Goal: Information Seeking & Learning: Check status

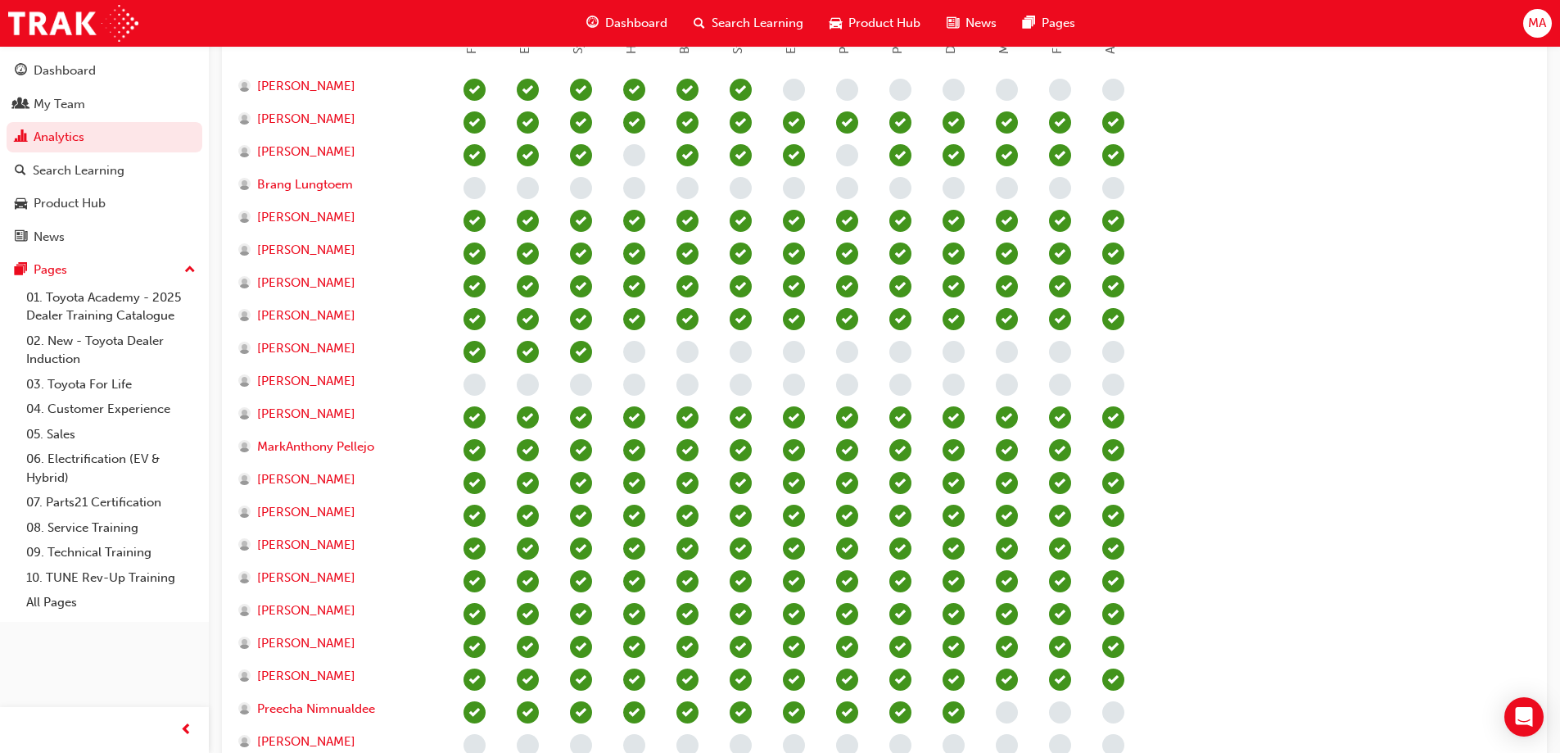
scroll to position [328, 0]
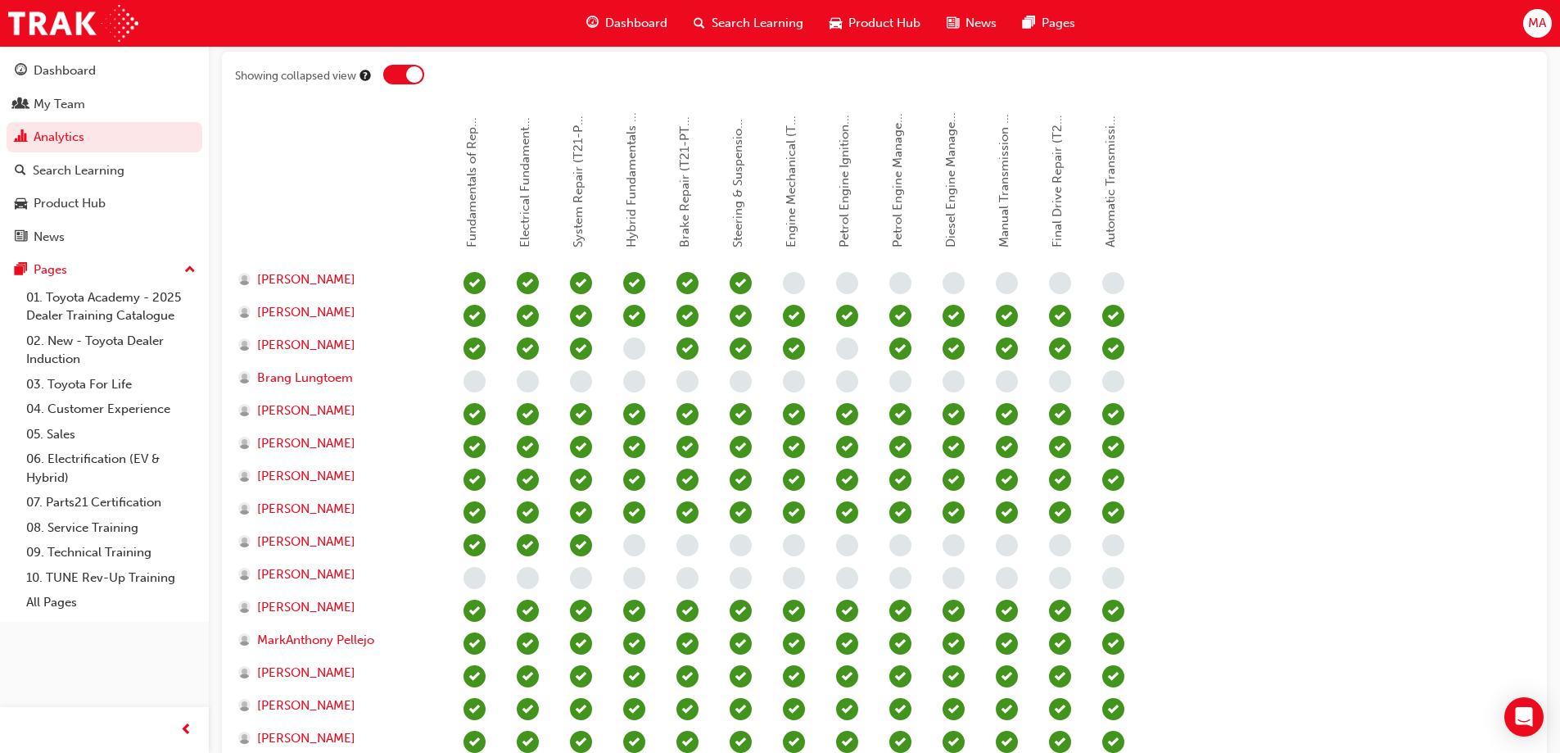
click at [402, 67] on div at bounding box center [403, 75] width 41 height 20
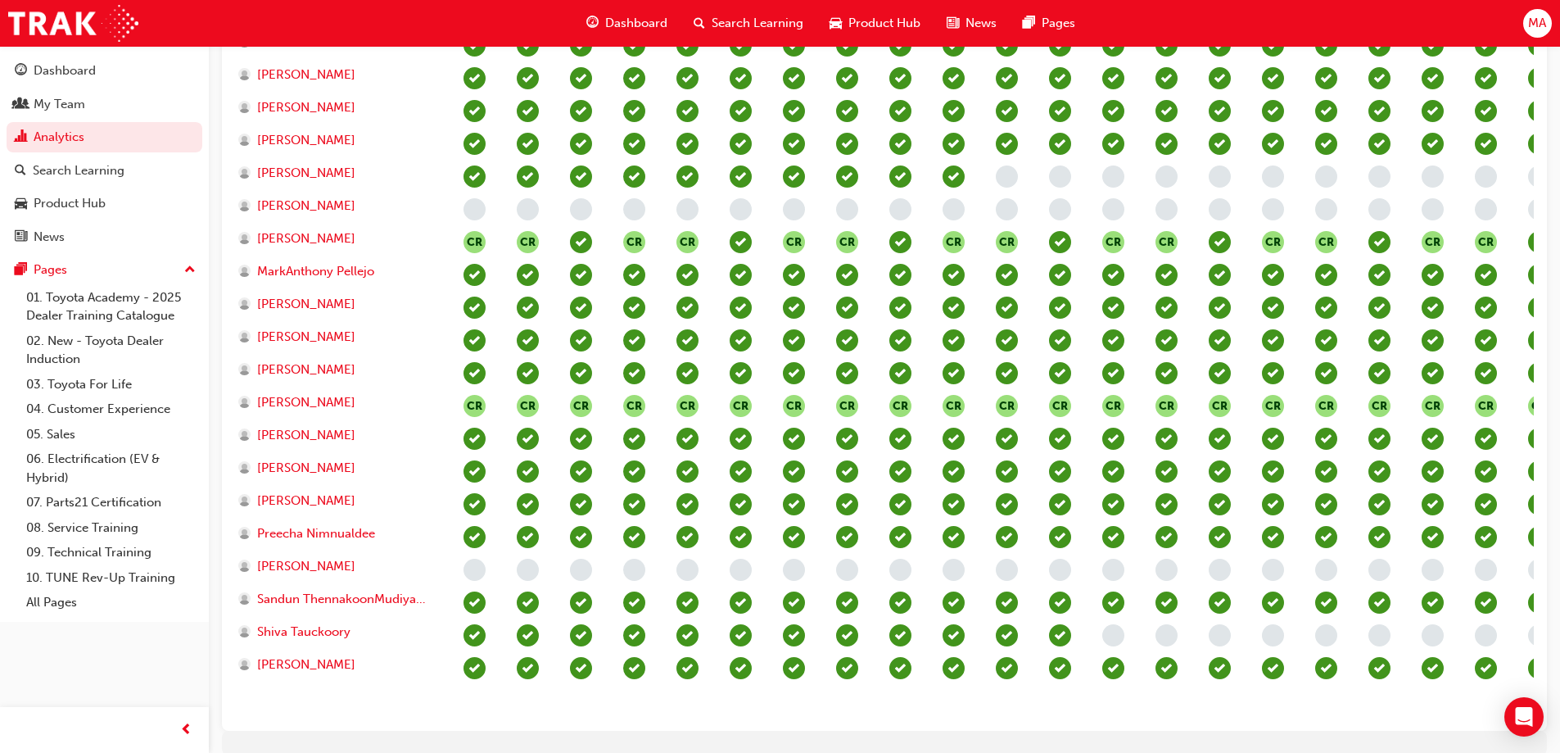
scroll to position [246, 0]
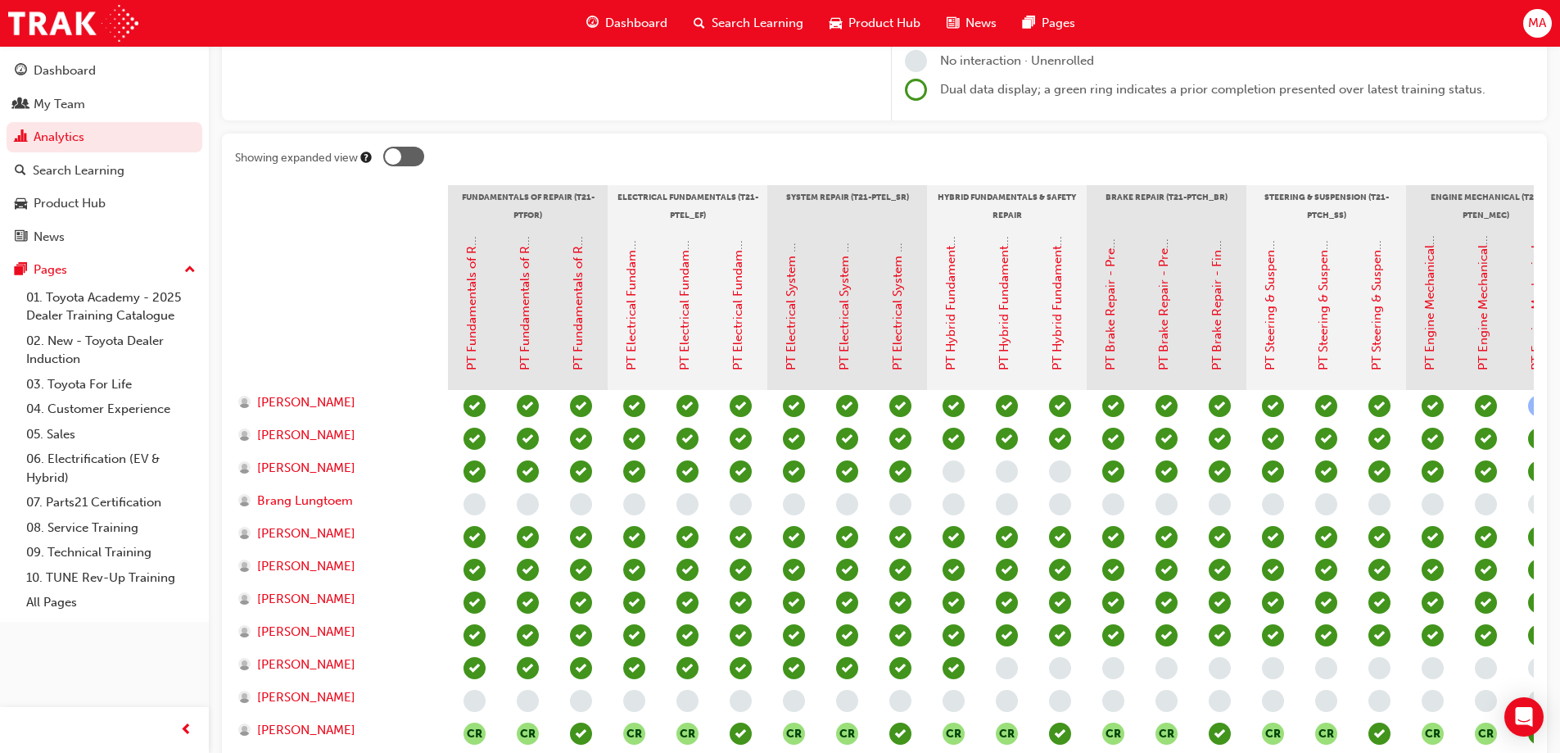
click at [401, 156] on div at bounding box center [403, 157] width 41 height 20
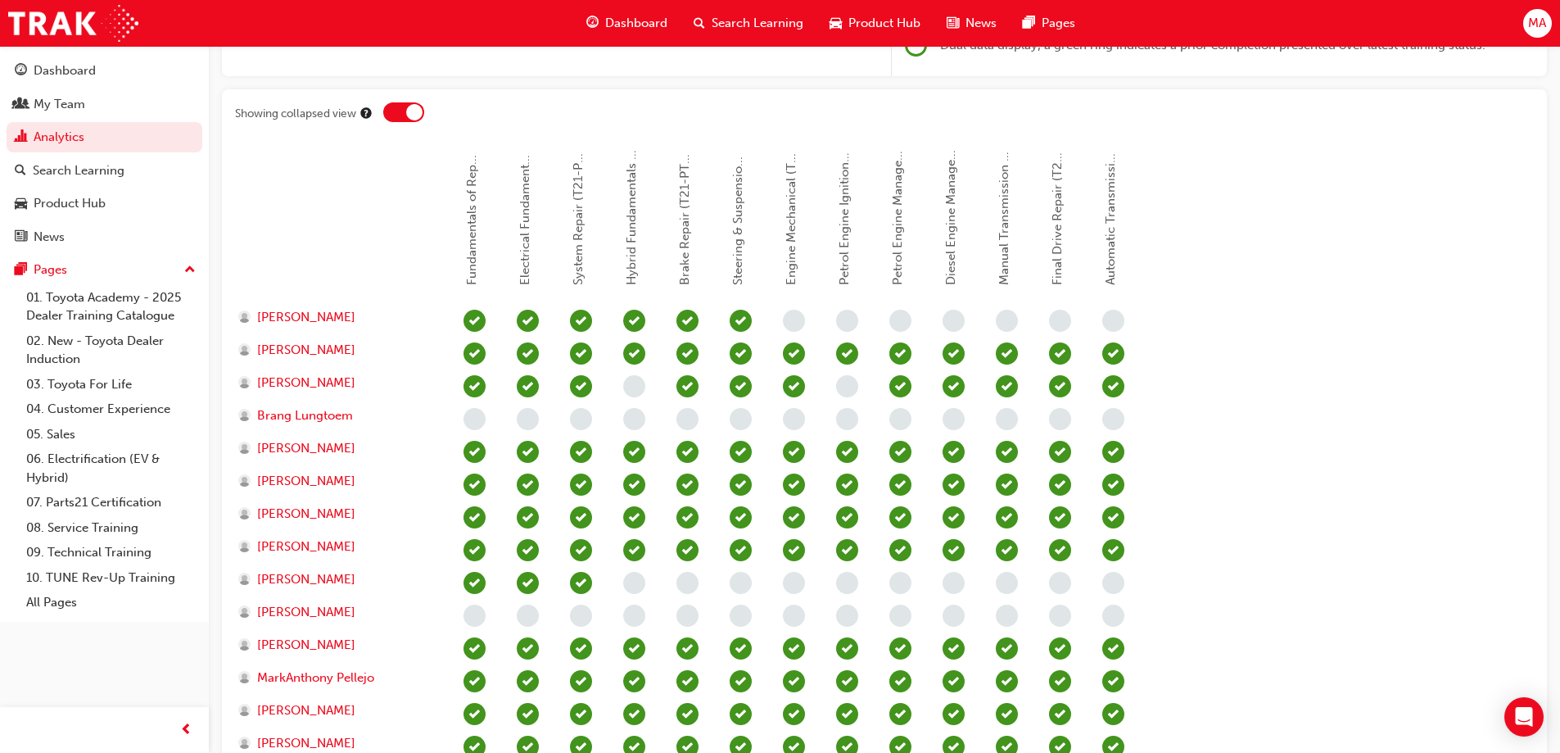
scroll to position [328, 0]
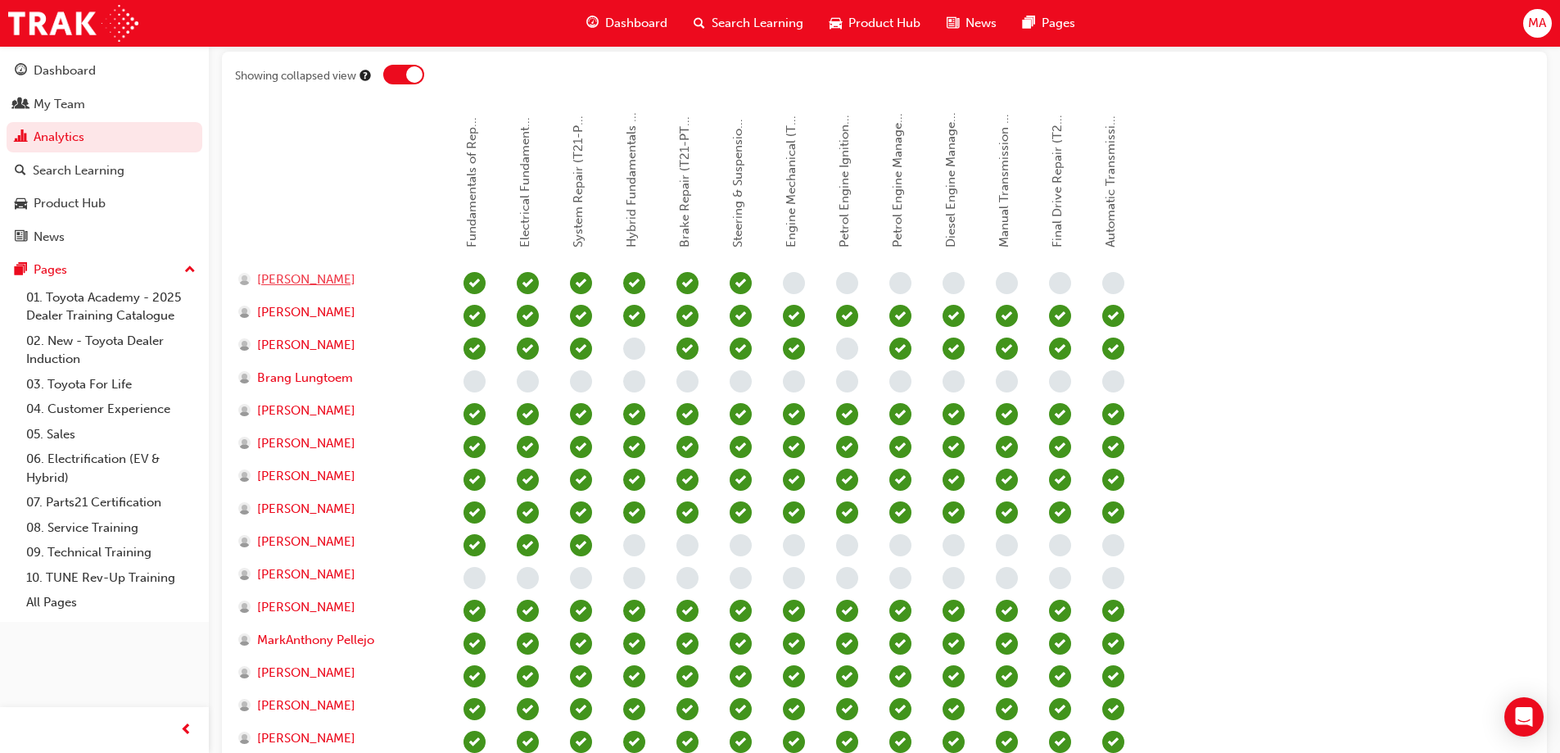
click at [355, 281] on span "[PERSON_NAME]" at bounding box center [306, 279] width 98 height 19
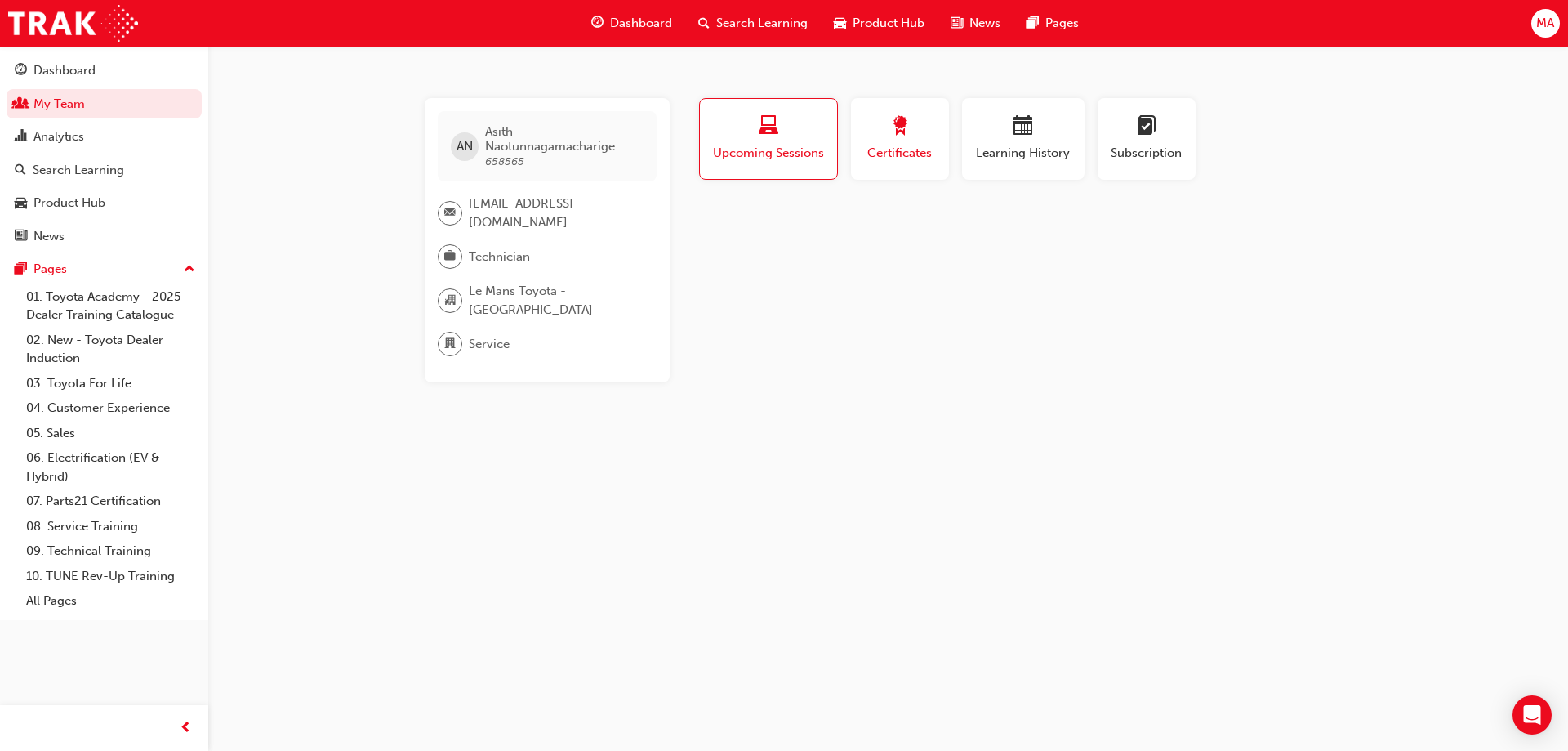
click at [923, 142] on div "Certificates" at bounding box center [901, 139] width 74 height 47
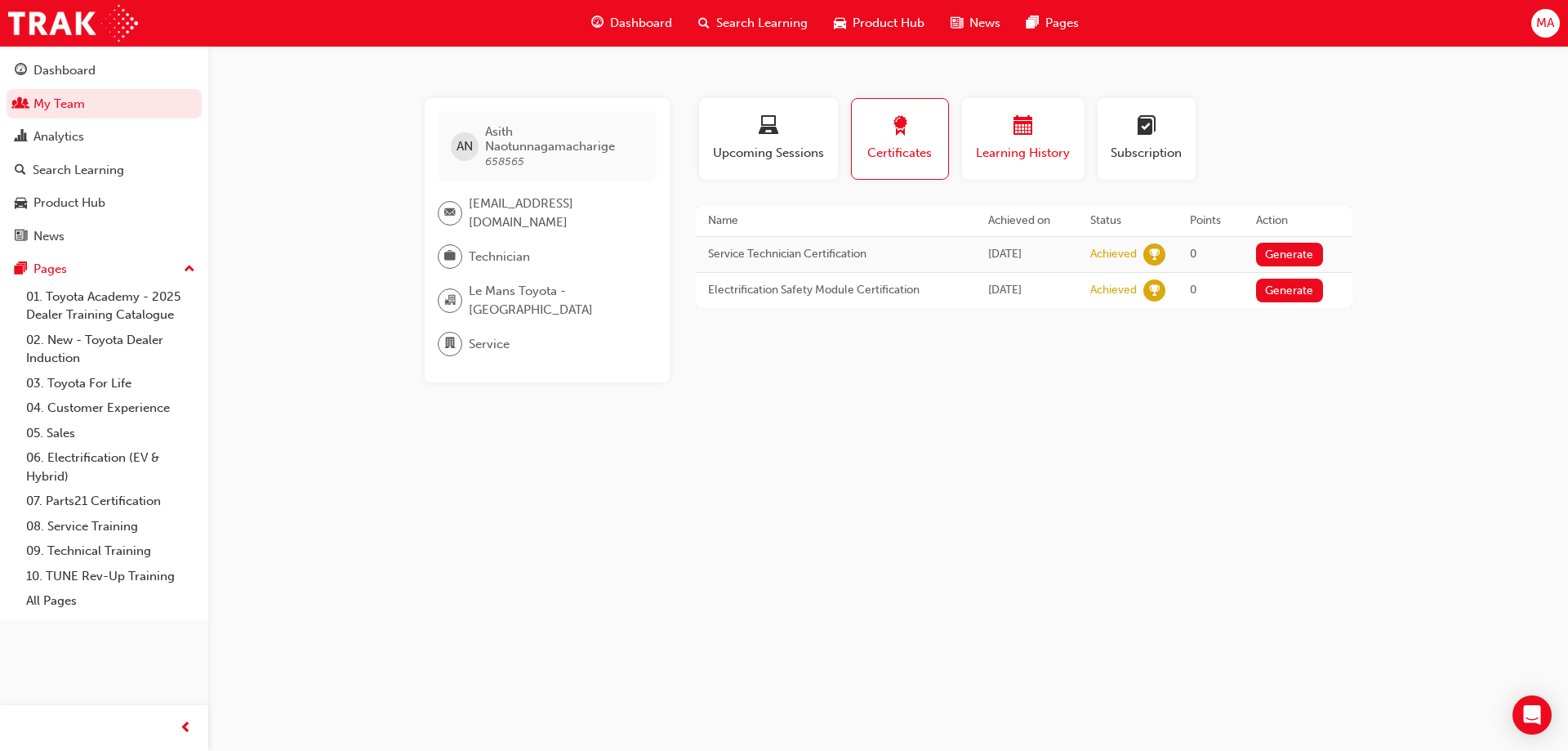
click at [1037, 145] on span "Learning History" at bounding box center [1023, 153] width 98 height 19
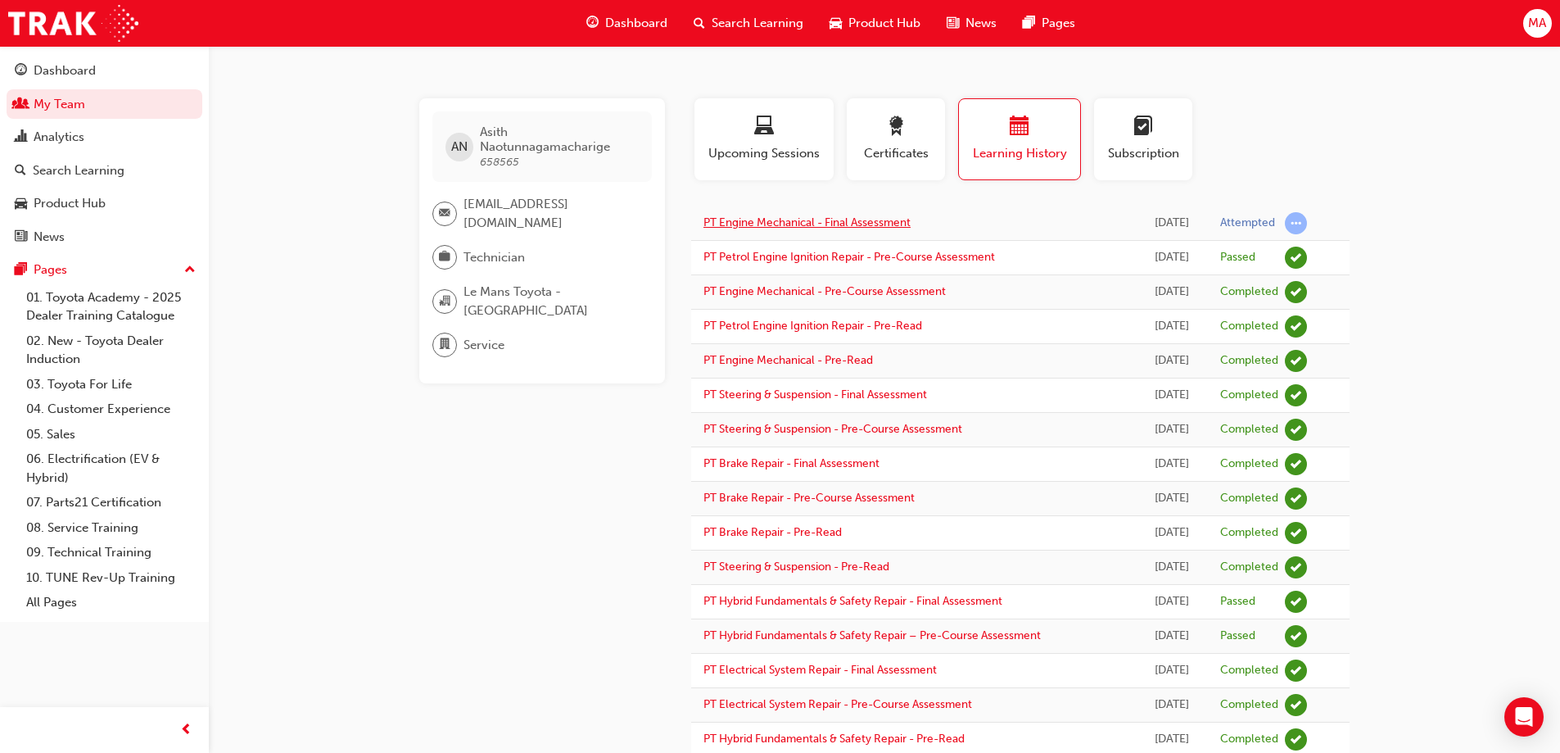
click at [798, 225] on link "PT Engine Mechanical - Final Assessment" at bounding box center [807, 222] width 207 height 14
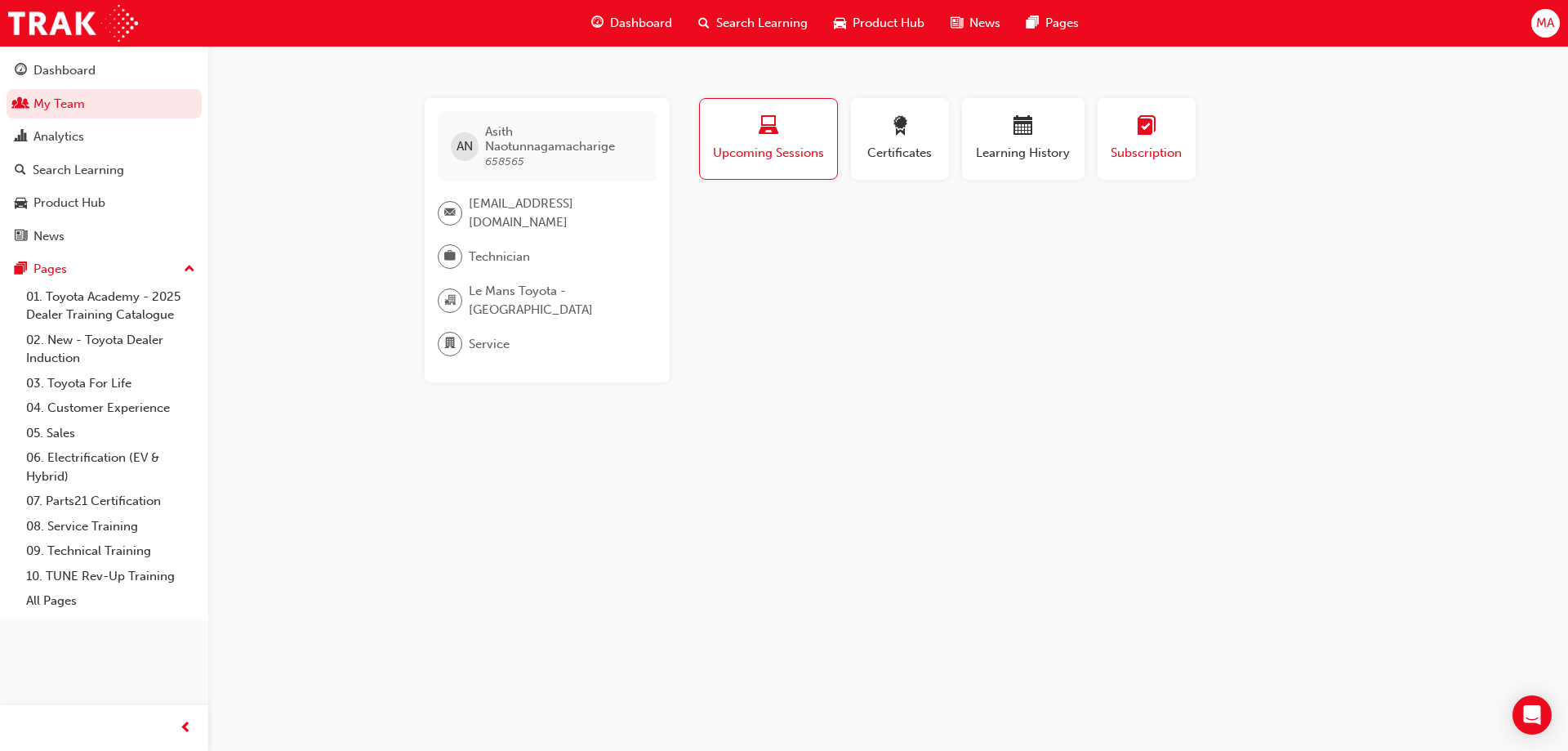
click at [1173, 147] on span "Subscription" at bounding box center [1147, 153] width 74 height 19
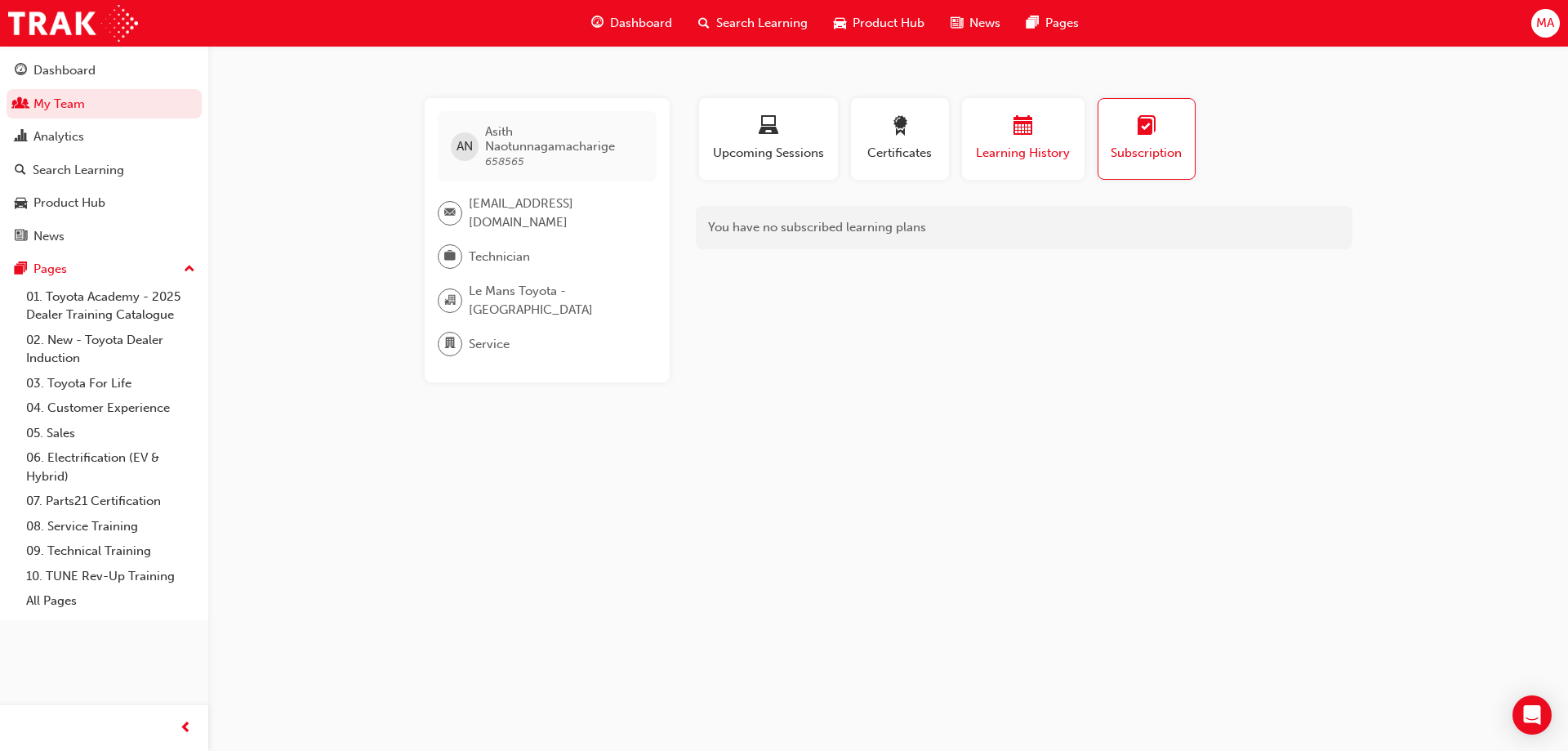
click at [1080, 138] on button "Learning History" at bounding box center [1023, 139] width 123 height 82
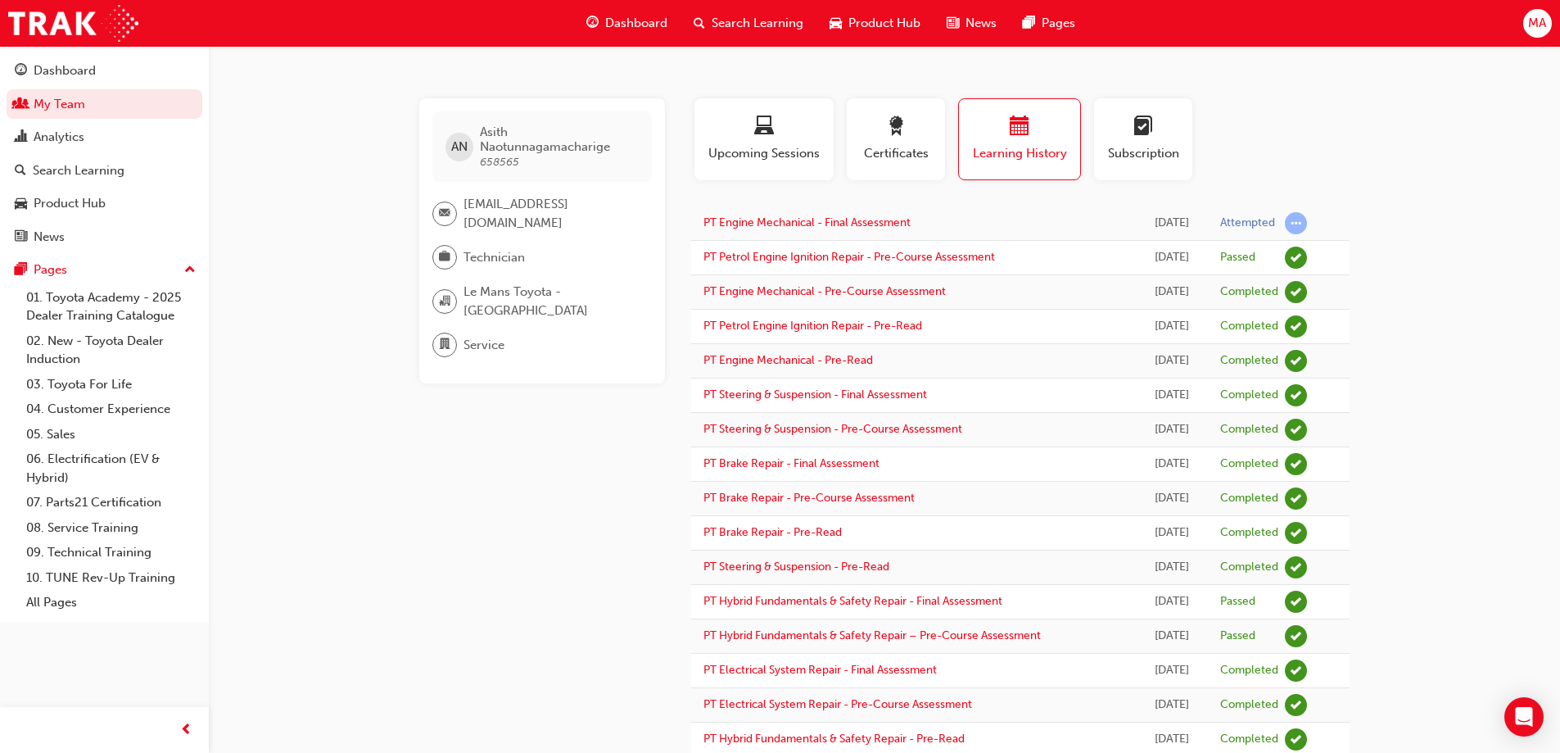
click at [1251, 219] on div "Attempted" at bounding box center [1247, 223] width 55 height 16
click at [766, 224] on link "PT Engine Mechanical - Final Assessment" at bounding box center [807, 222] width 207 height 14
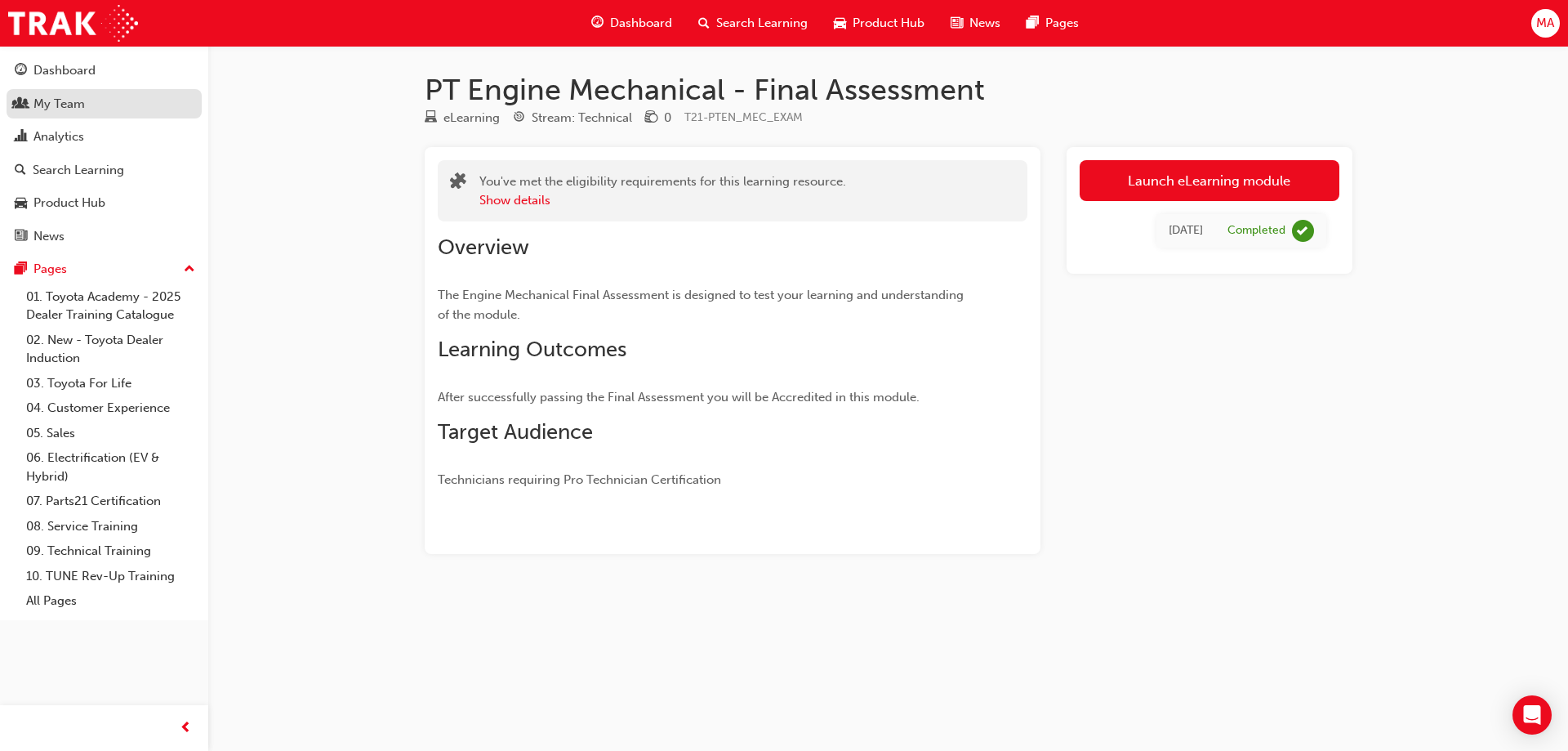
click at [86, 111] on div "My Team" at bounding box center [104, 104] width 179 height 20
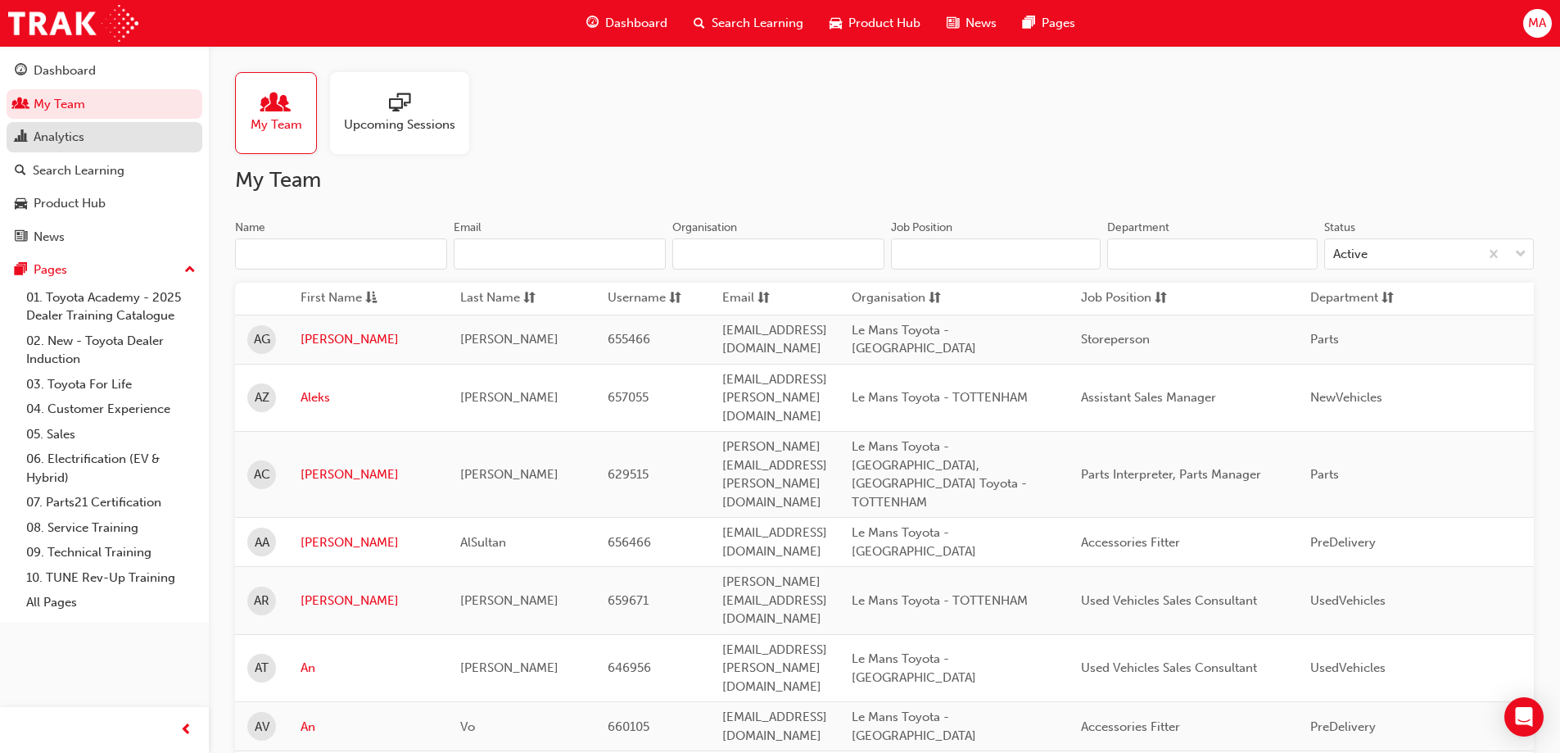
click at [138, 132] on div "Analytics" at bounding box center [104, 137] width 179 height 20
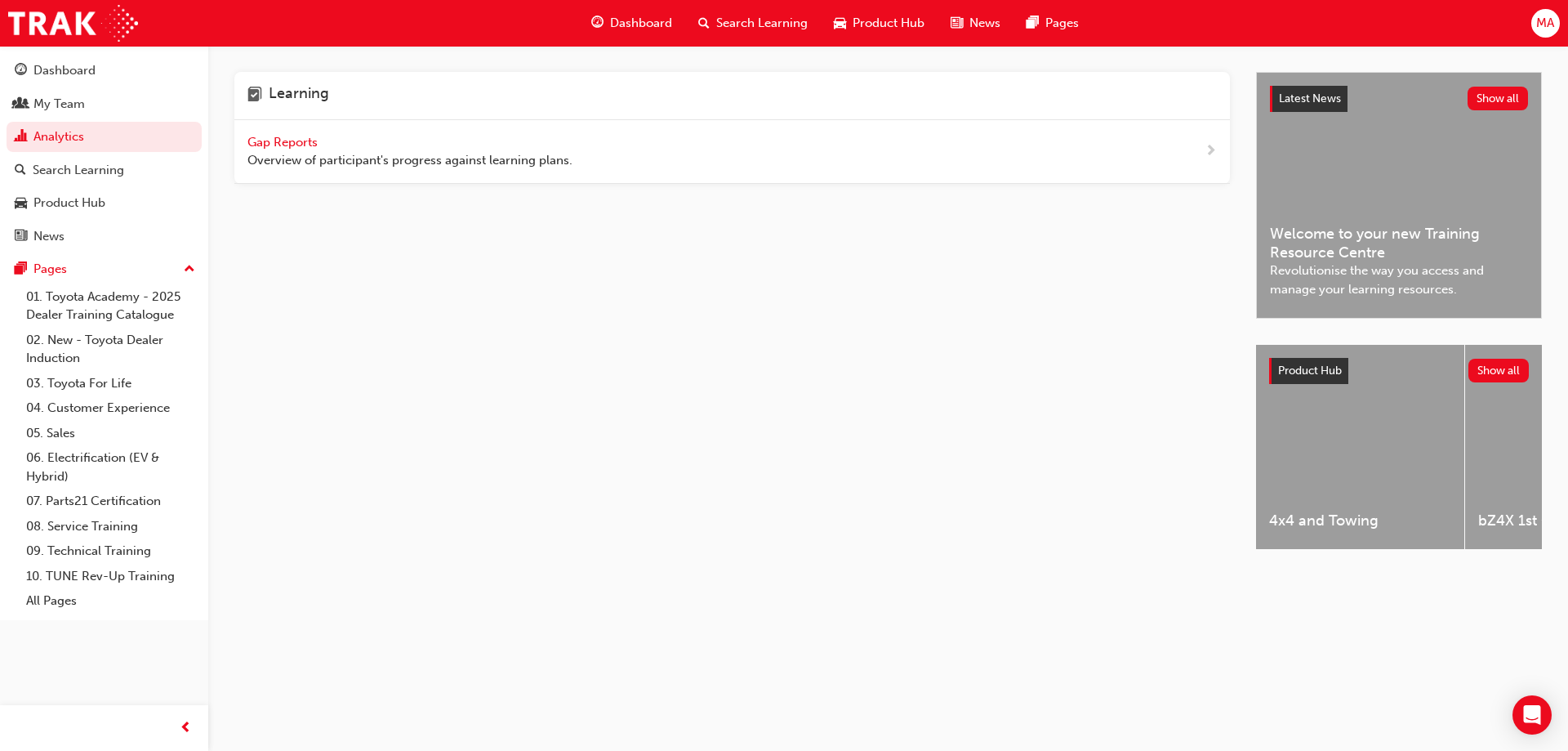
click at [317, 135] on span "Gap Reports" at bounding box center [284, 142] width 74 height 15
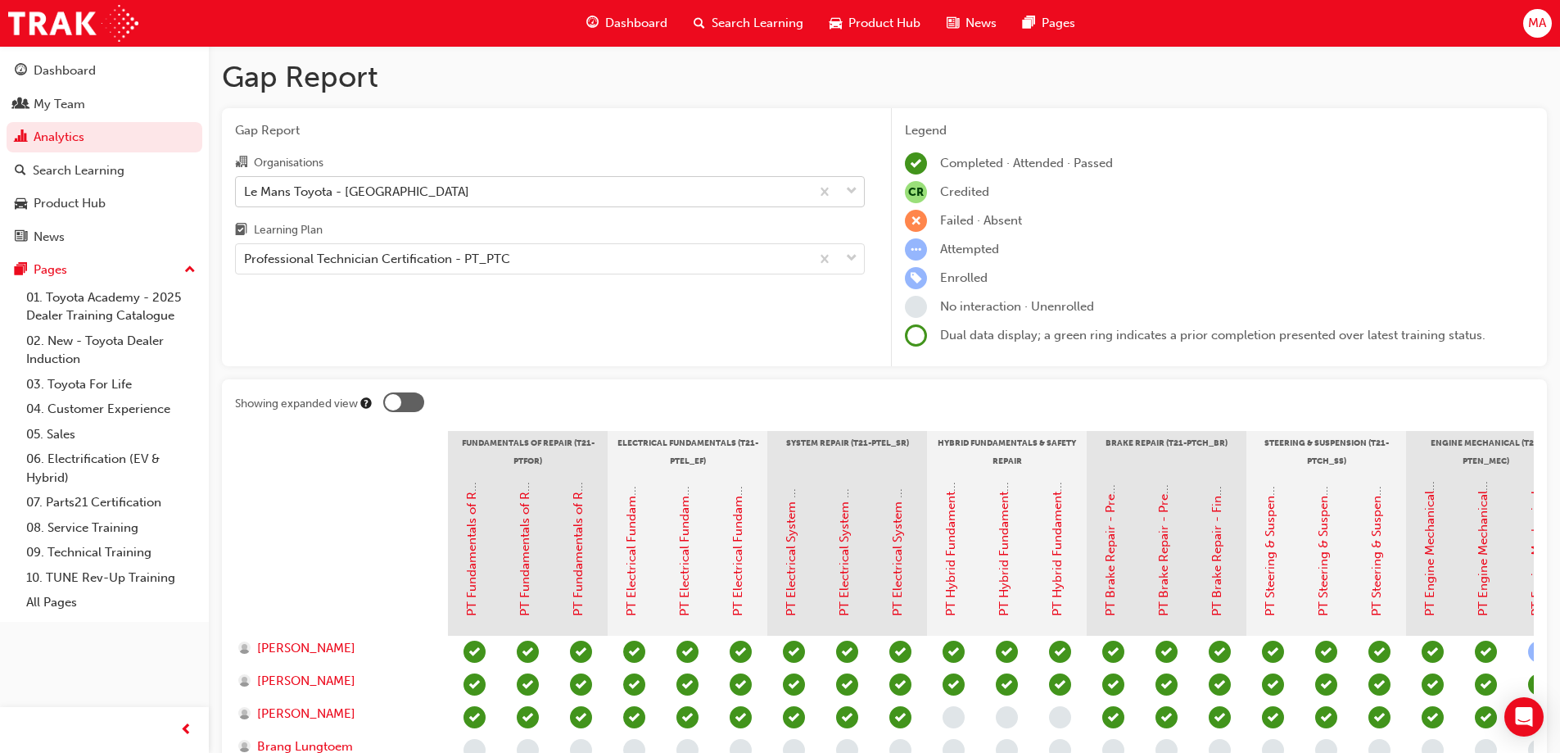
click at [324, 183] on div "Le Mans Toyota - [GEOGRAPHIC_DATA]" at bounding box center [356, 191] width 225 height 19
click at [246, 183] on input "Organisations Le Mans Toyota - [GEOGRAPHIC_DATA]" at bounding box center [245, 190] width 2 height 14
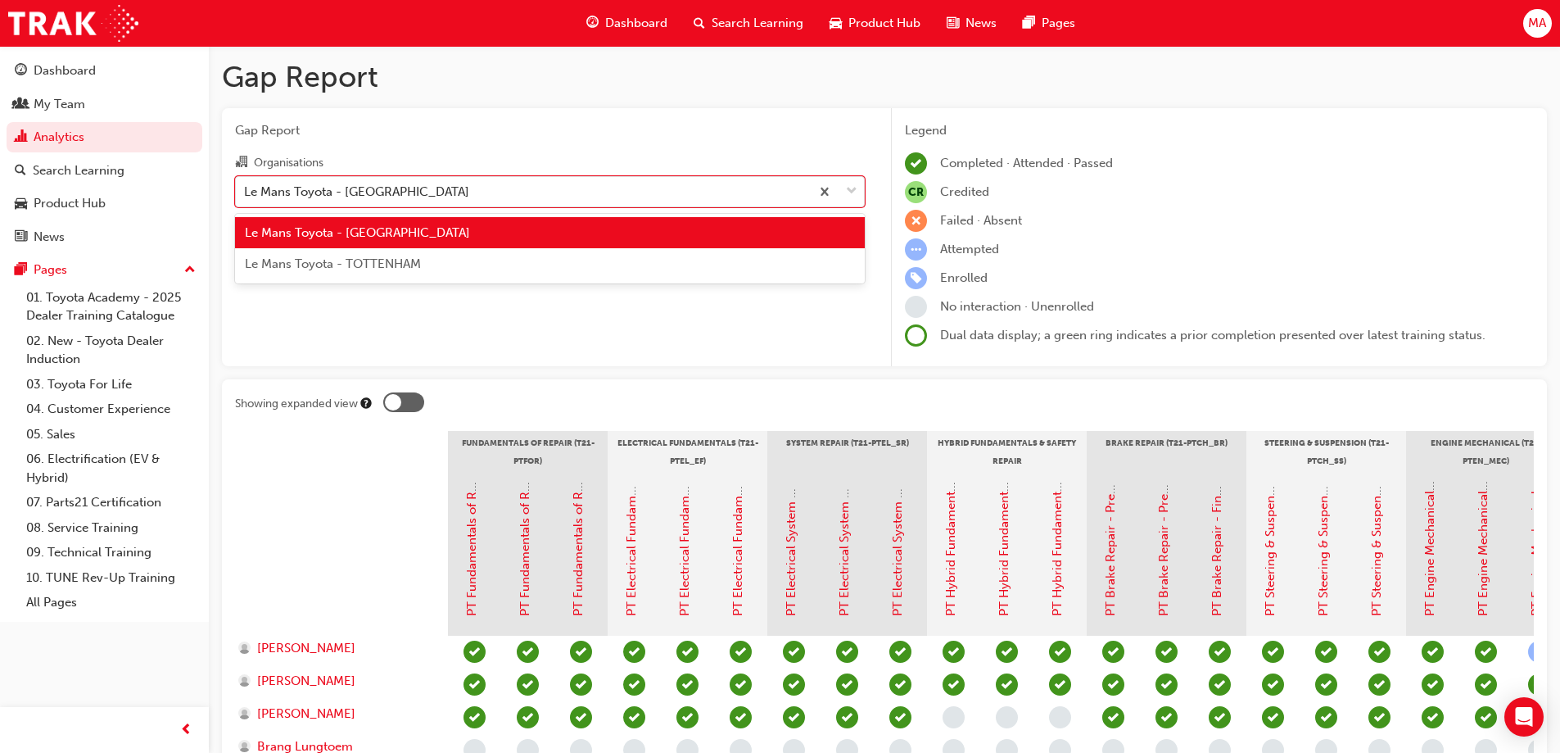
click at [328, 264] on span "Le Mans Toyota - TOTTENHAM" at bounding box center [333, 263] width 176 height 15
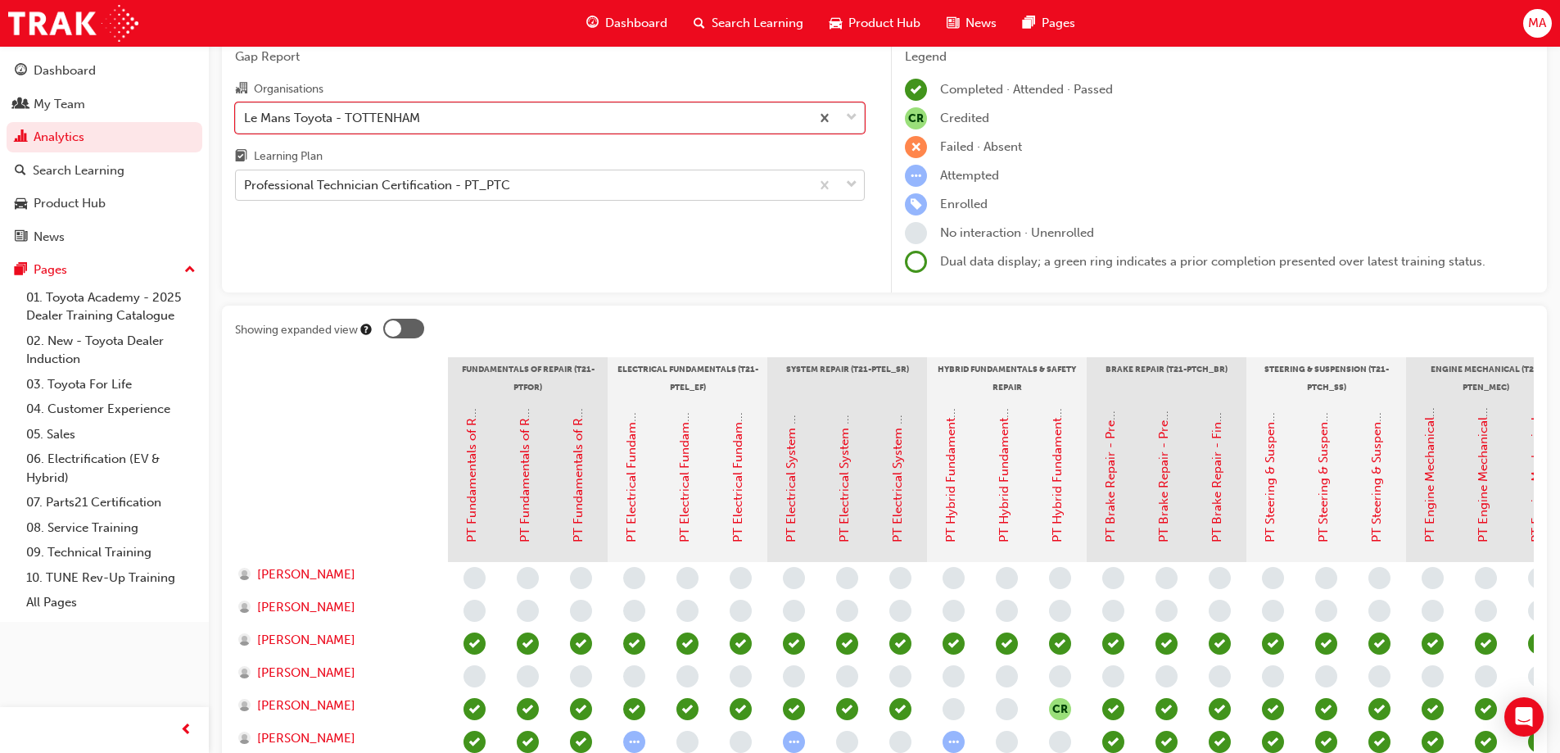
scroll to position [49, 0]
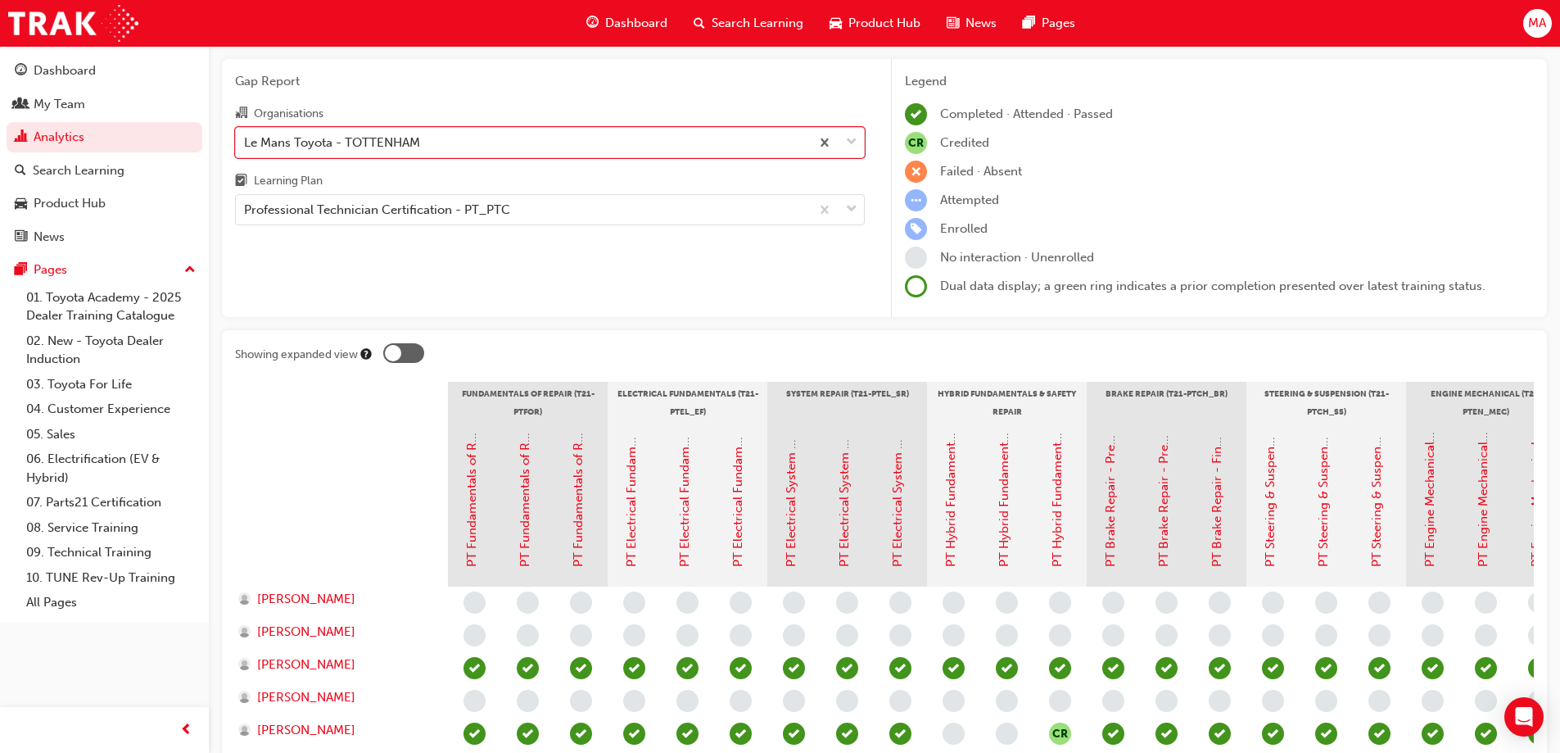
click at [395, 354] on div at bounding box center [393, 353] width 16 height 16
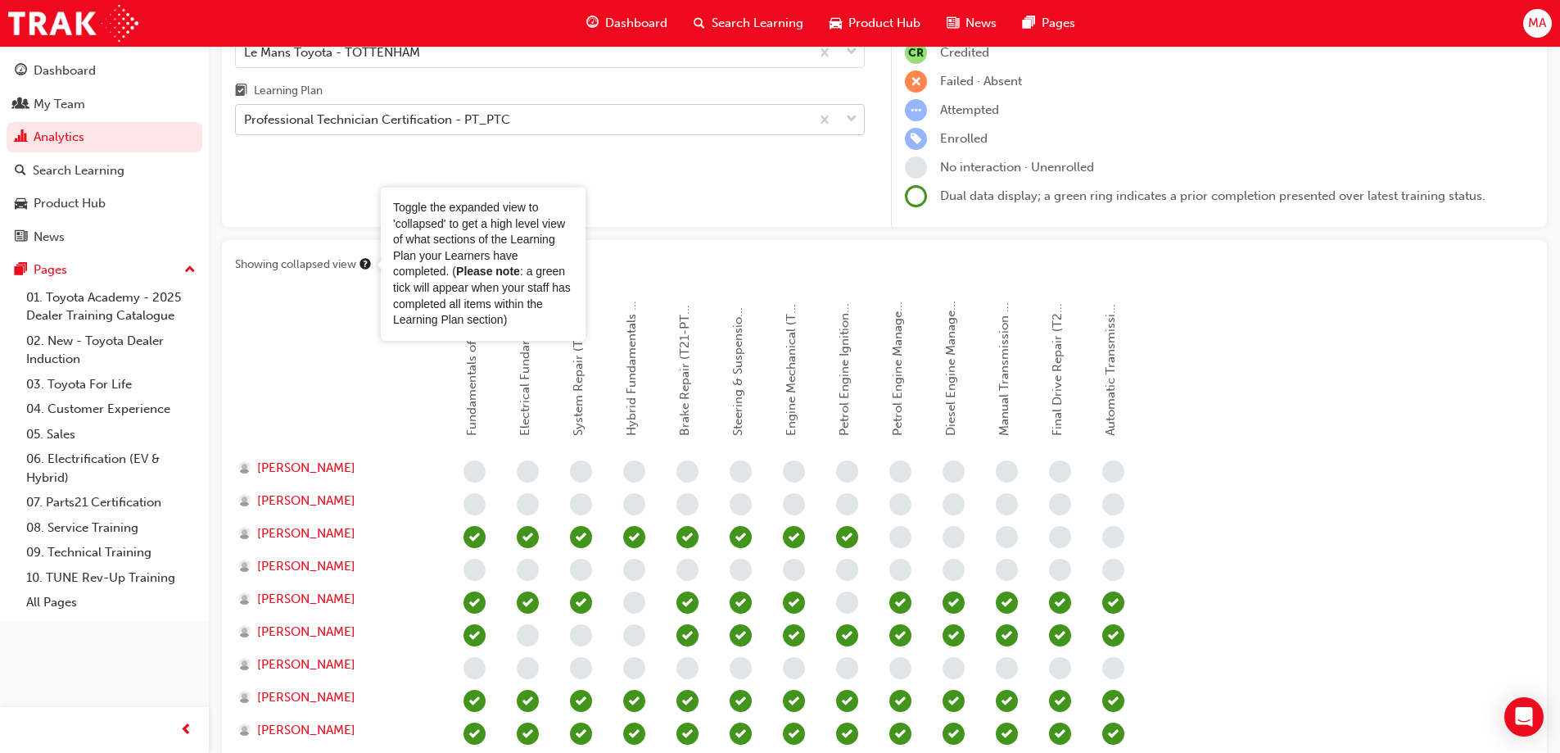
scroll to position [0, 0]
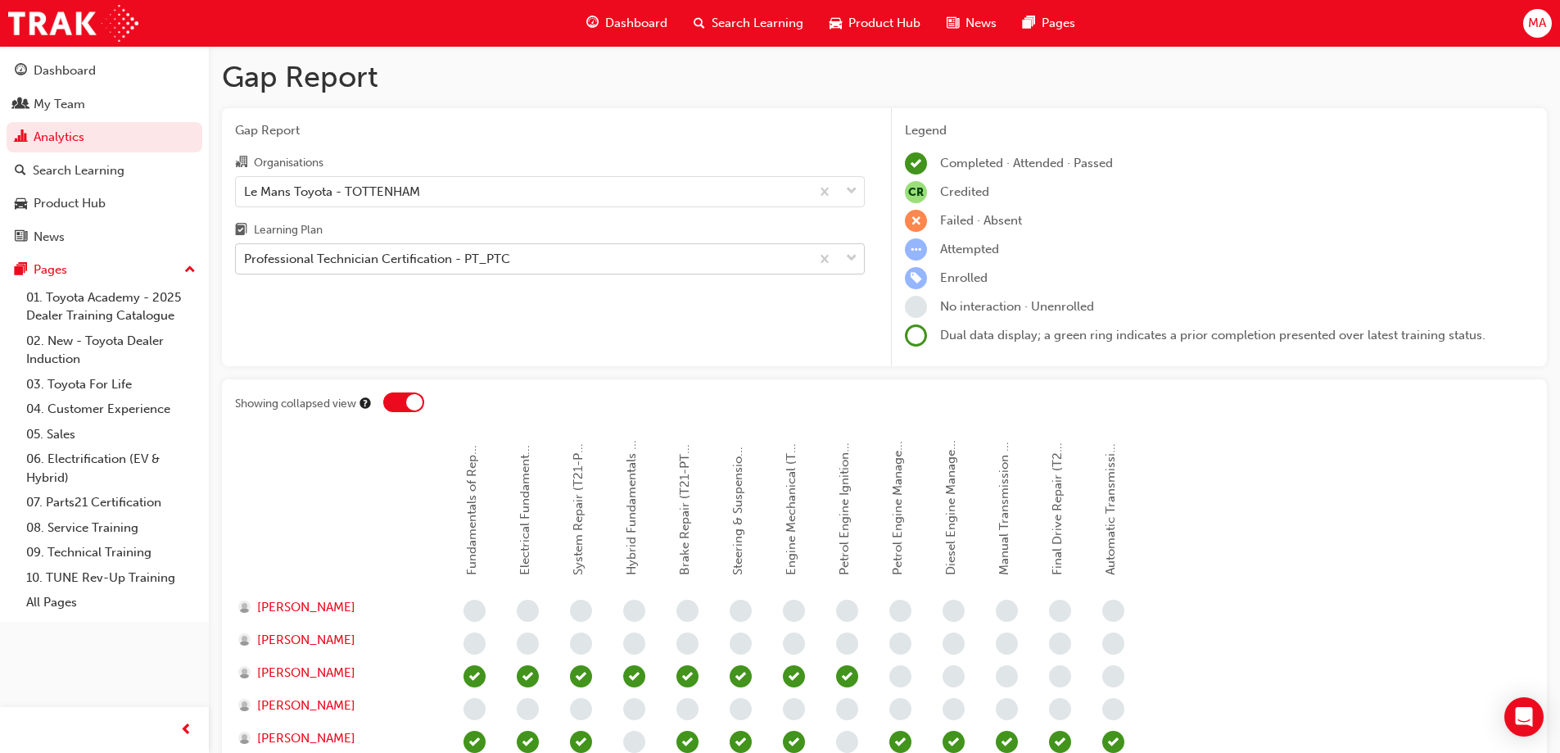
click at [421, 258] on div "Professional Technician Certification - PT_PTC" at bounding box center [377, 259] width 266 height 19
click at [246, 258] on input "Learning Plan Professional Technician Certification - PT_PTC" at bounding box center [245, 258] width 2 height 14
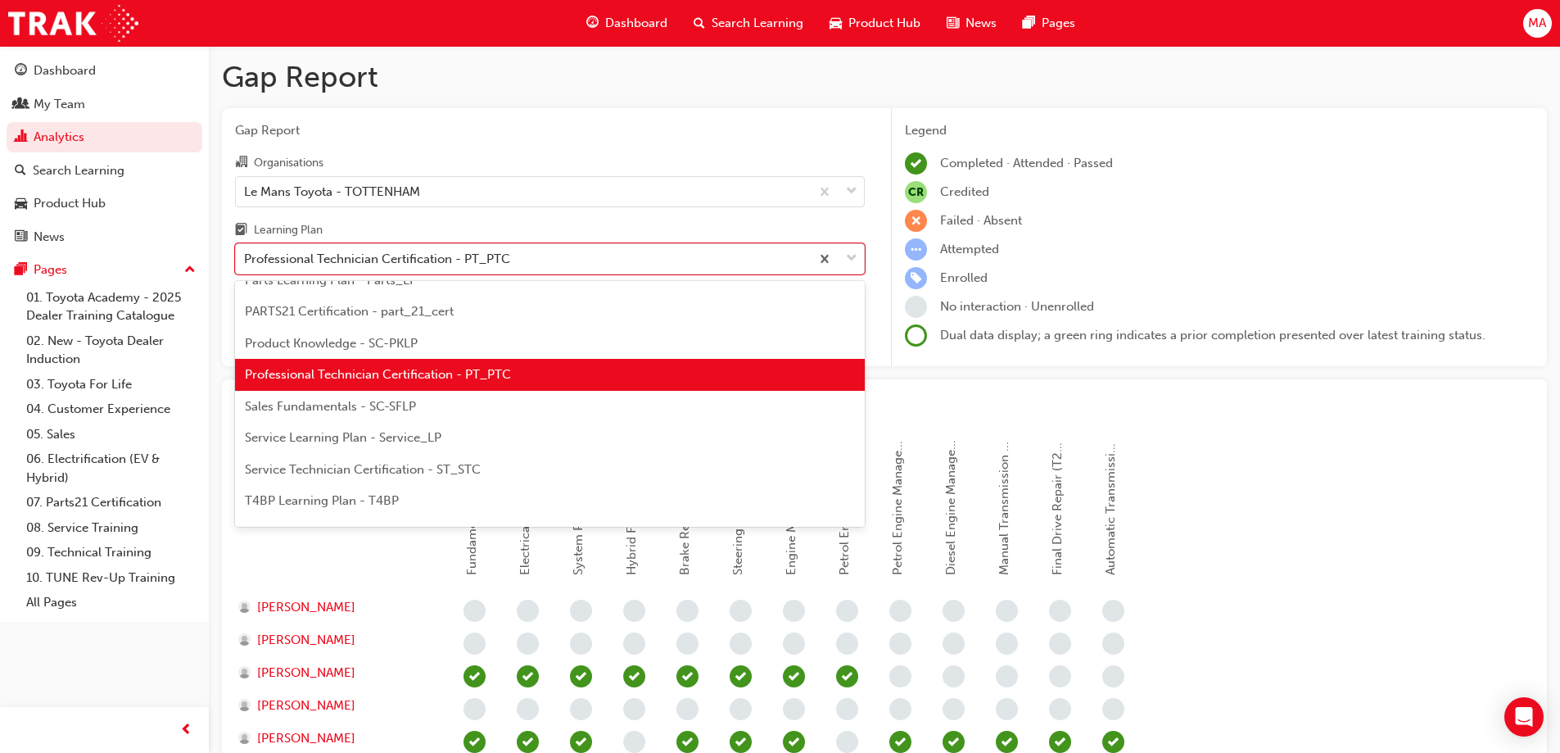
scroll to position [573, 0]
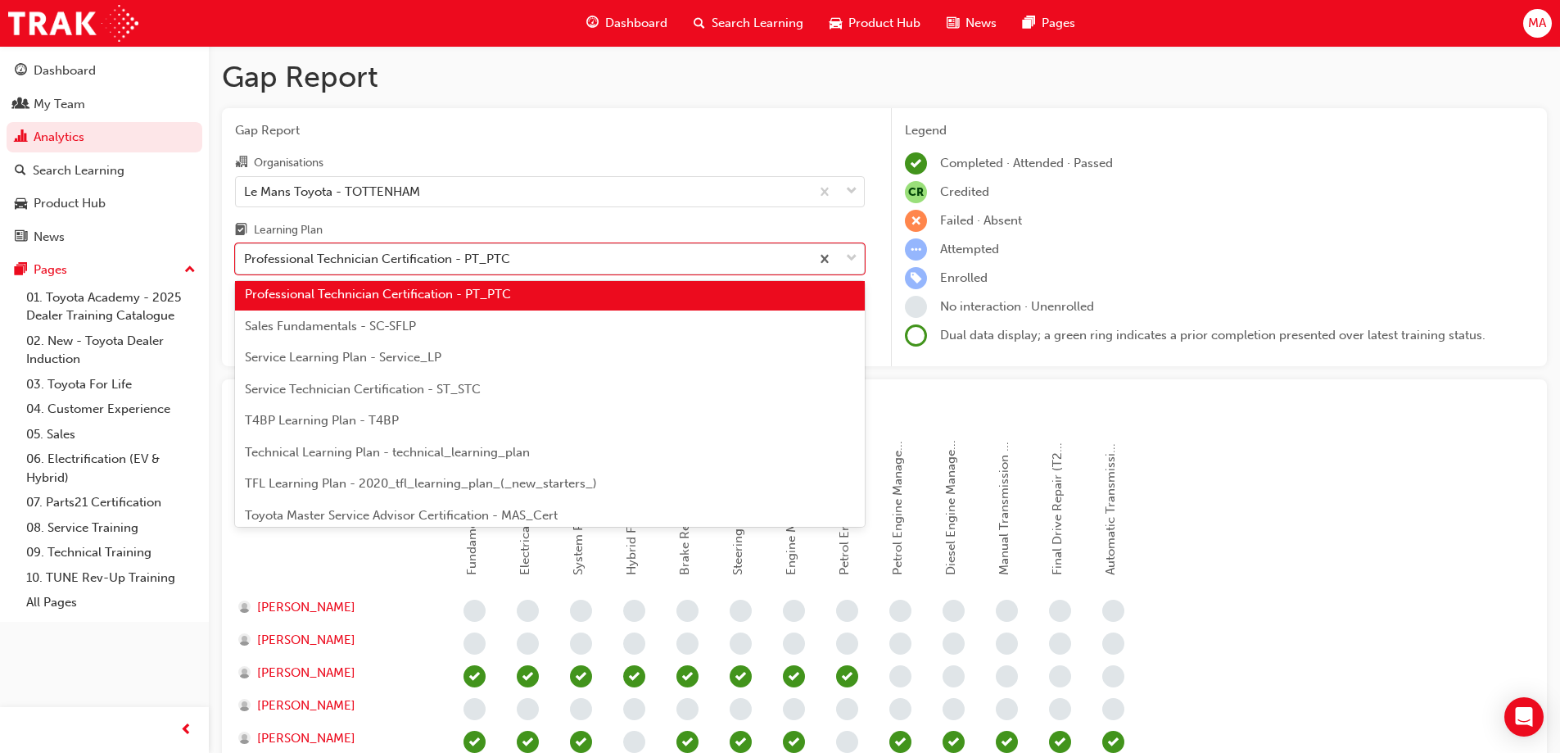
click at [373, 389] on span "Service Technician Certification - ST_STC" at bounding box center [363, 389] width 236 height 15
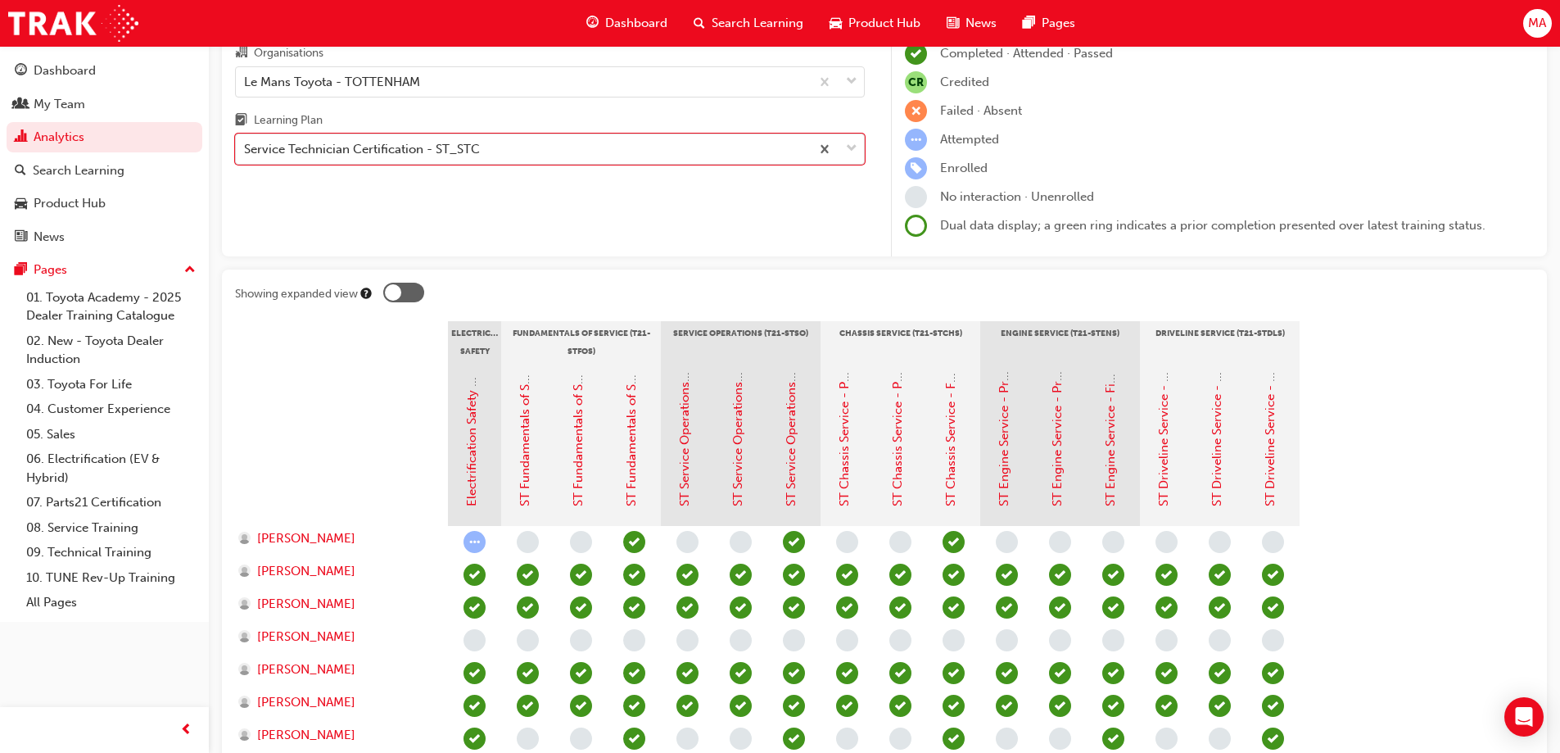
scroll to position [82, 0]
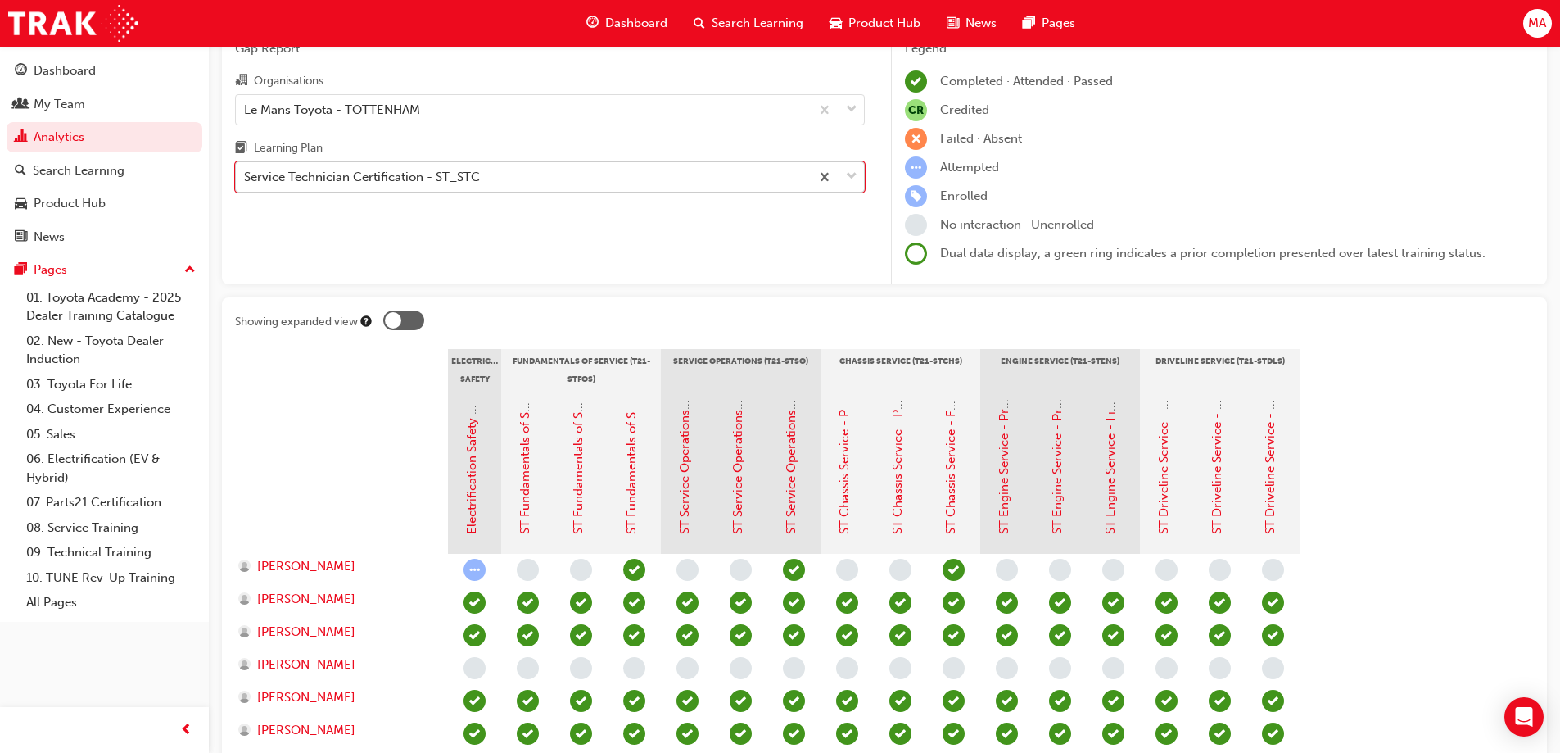
click at [431, 177] on div "Service Technician Certification - ST_STC" at bounding box center [362, 177] width 236 height 19
click at [246, 177] on input "Learning Plan option Service Technician Certification - ST_STC, selected. 0 res…" at bounding box center [245, 177] width 2 height 14
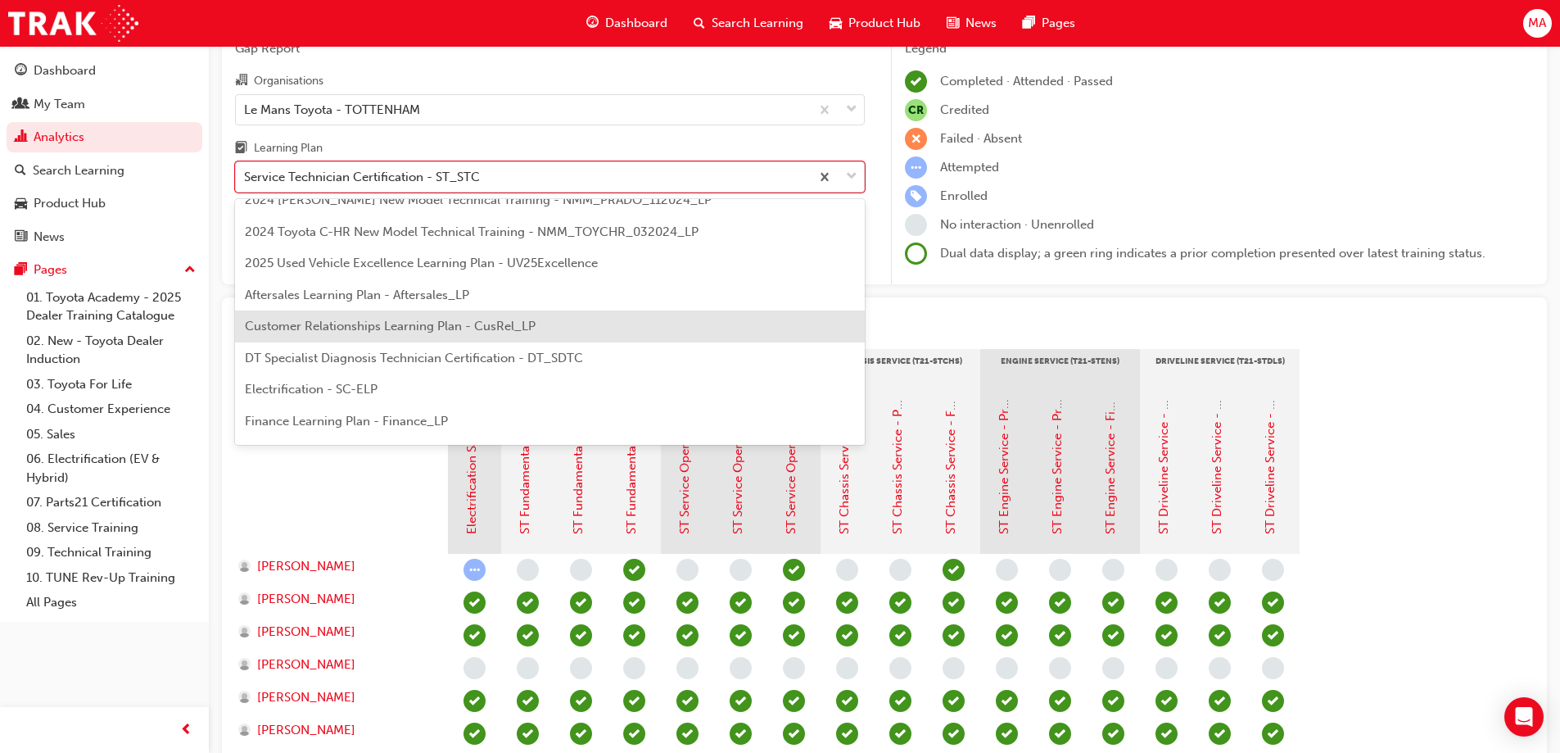
scroll to position [52, 0]
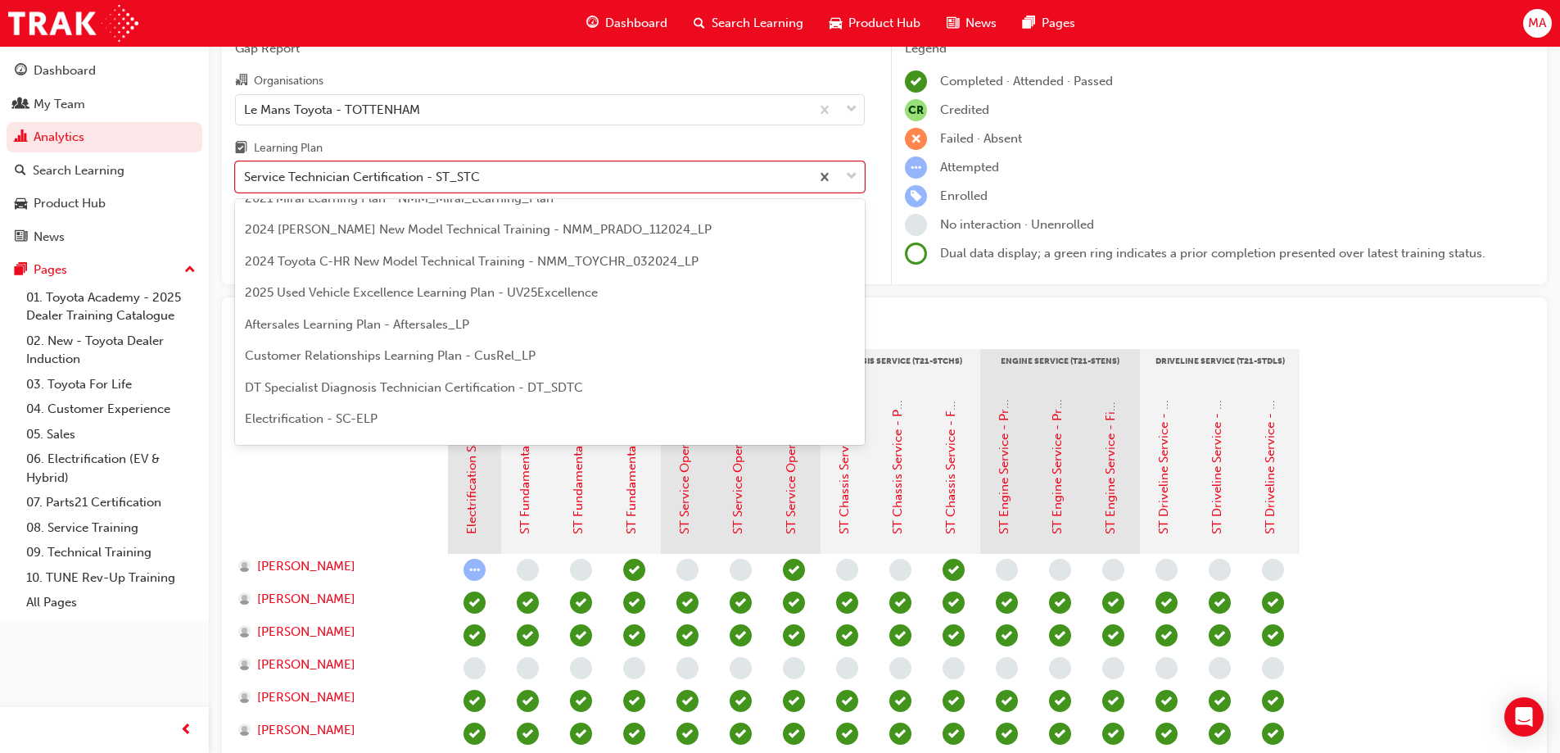
click at [437, 387] on span "DT Specialist Diagnosis Technician Certification - DT_SDTC" at bounding box center [414, 387] width 338 height 15
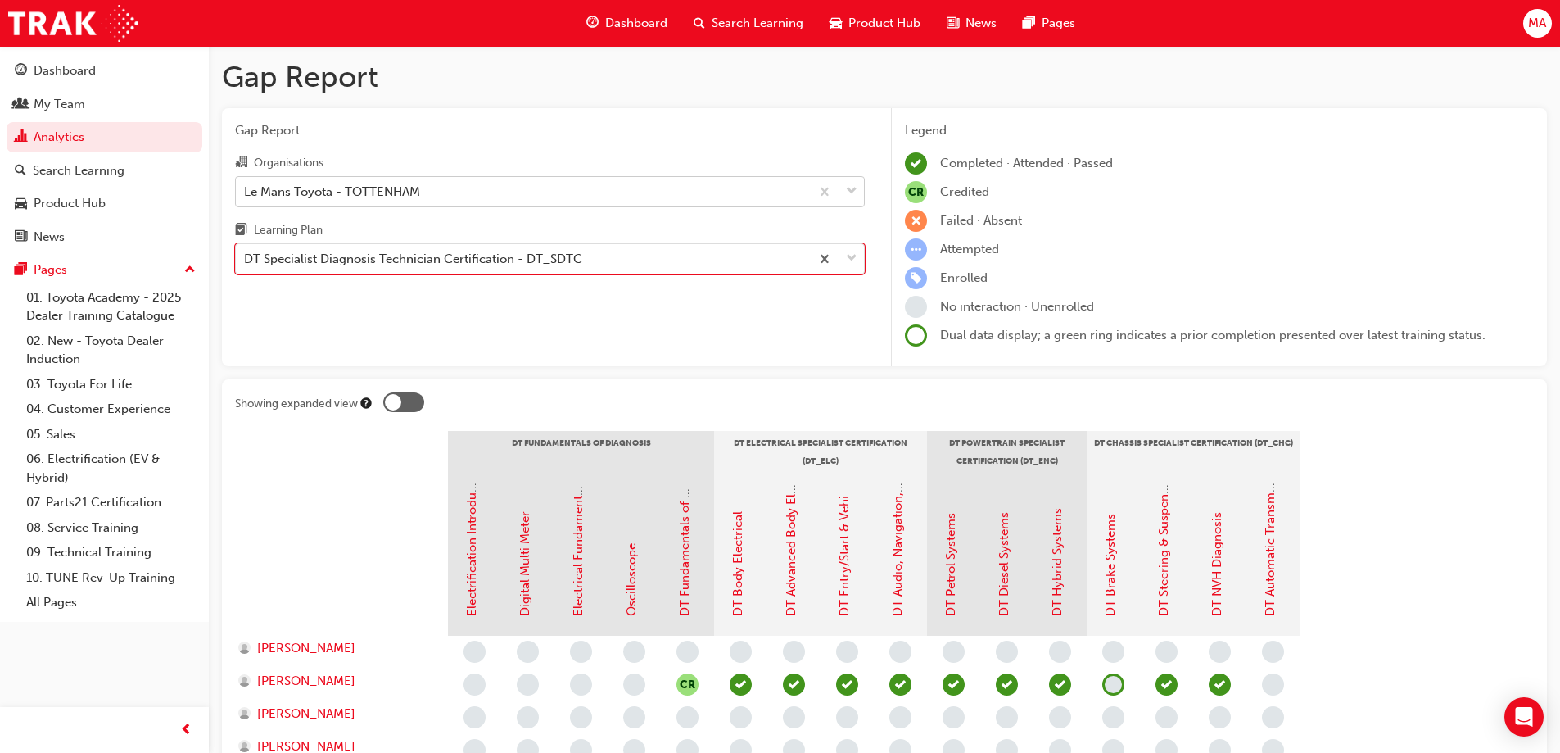
click at [382, 197] on div "Le Mans Toyota - TOTTENHAM" at bounding box center [332, 191] width 176 height 19
click at [246, 197] on input "Organisations Le Mans Toyota - TOTTENHAM" at bounding box center [245, 190] width 2 height 14
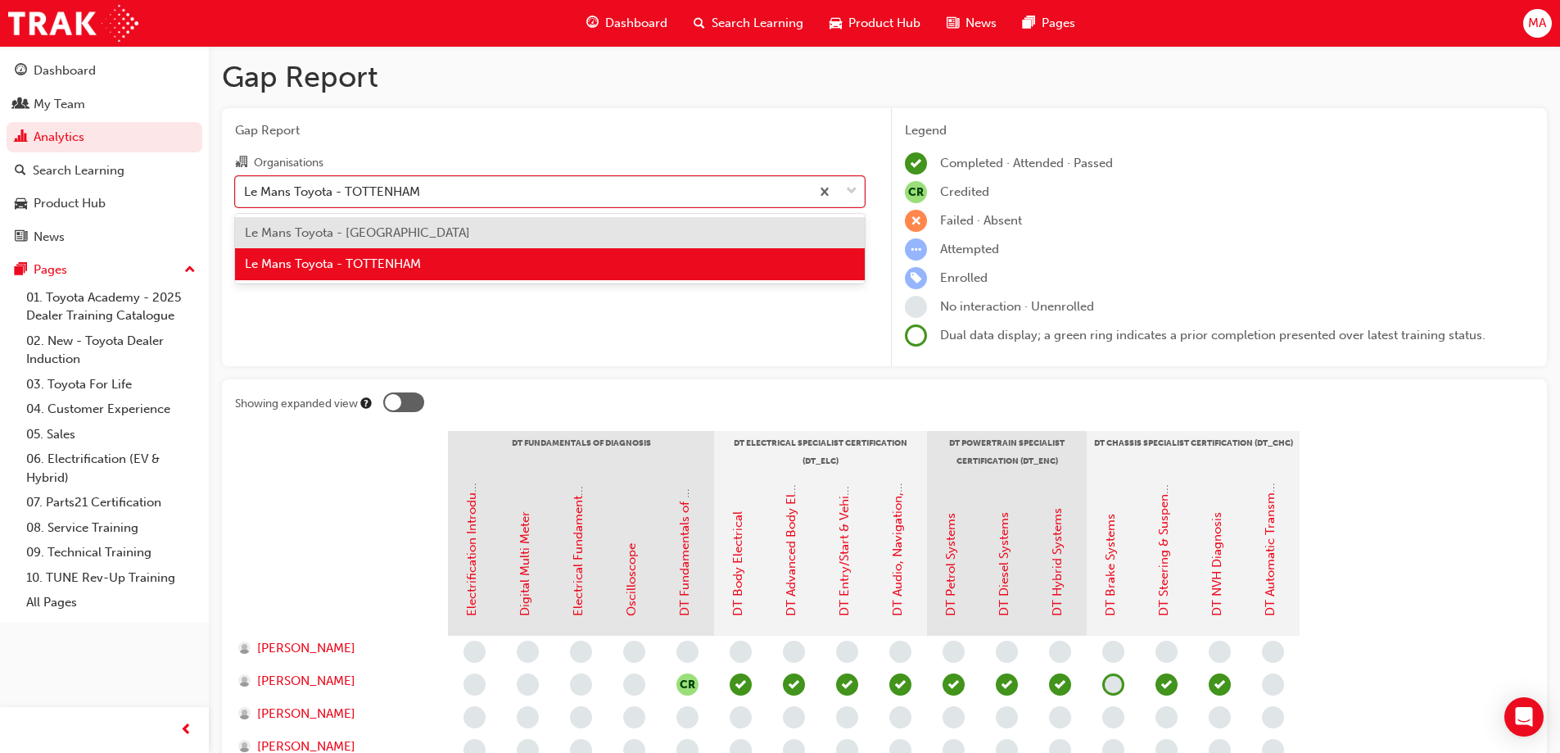
click at [388, 230] on span "Le Mans Toyota - [GEOGRAPHIC_DATA]" at bounding box center [357, 232] width 225 height 15
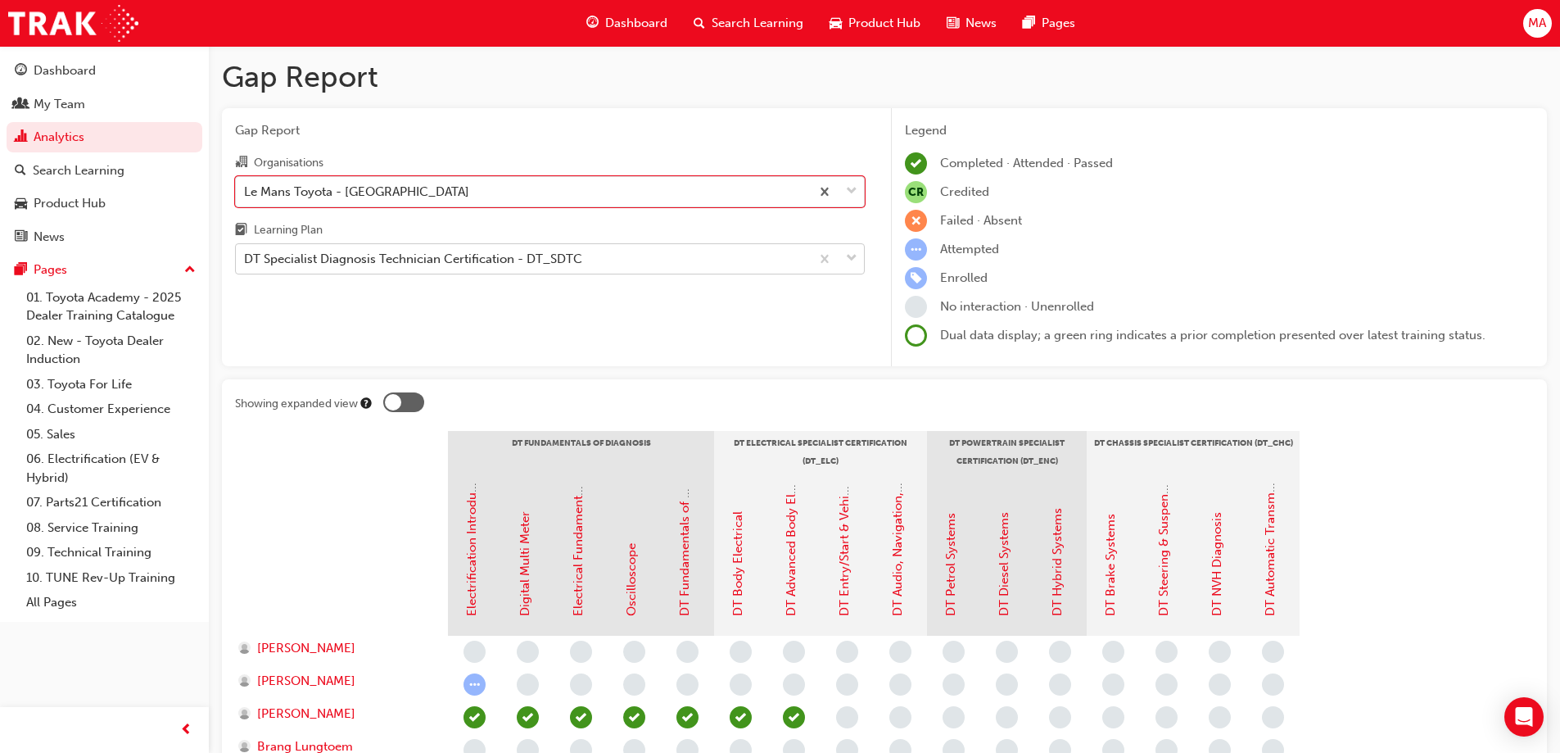
click at [391, 256] on div "DT Specialist Diagnosis Technician Certification - DT_SDTC" at bounding box center [413, 259] width 338 height 19
click at [246, 256] on input "Learning Plan DT Specialist Diagnosis Technician Certification - DT_SDTC" at bounding box center [245, 258] width 2 height 14
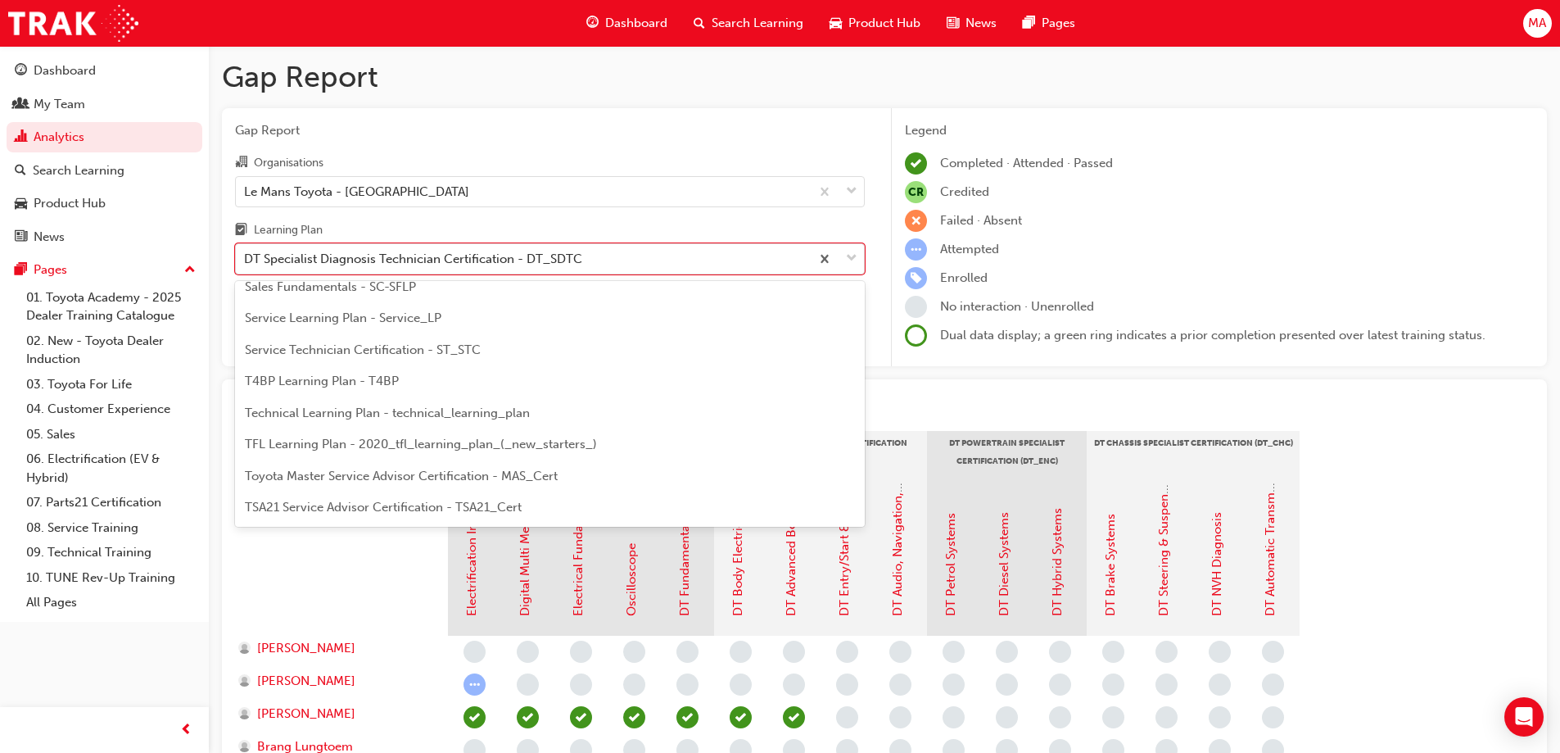
scroll to position [543, 0]
click at [364, 336] on div "Professional Technician Certification - PT_PTC" at bounding box center [550, 325] width 630 height 32
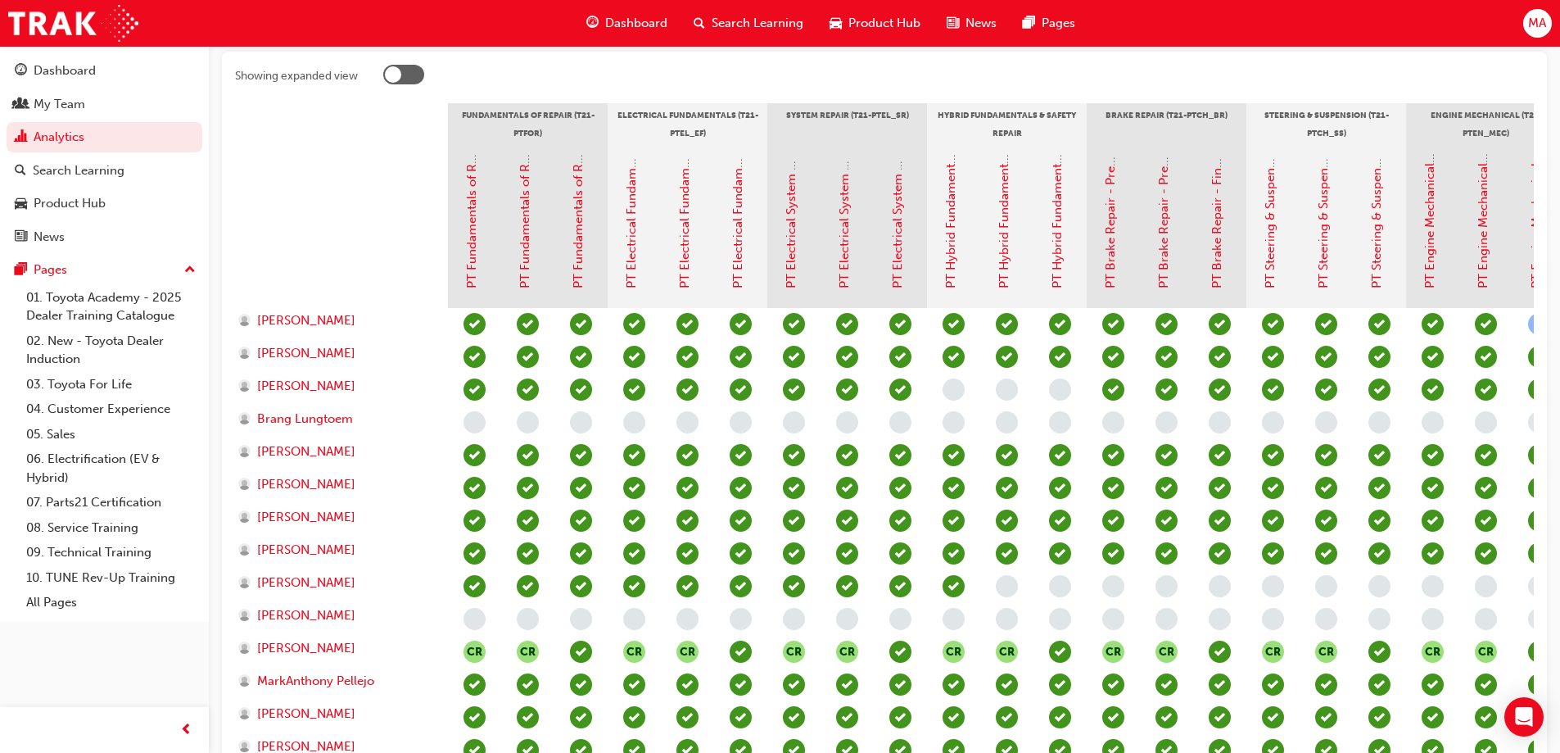
scroll to position [82, 0]
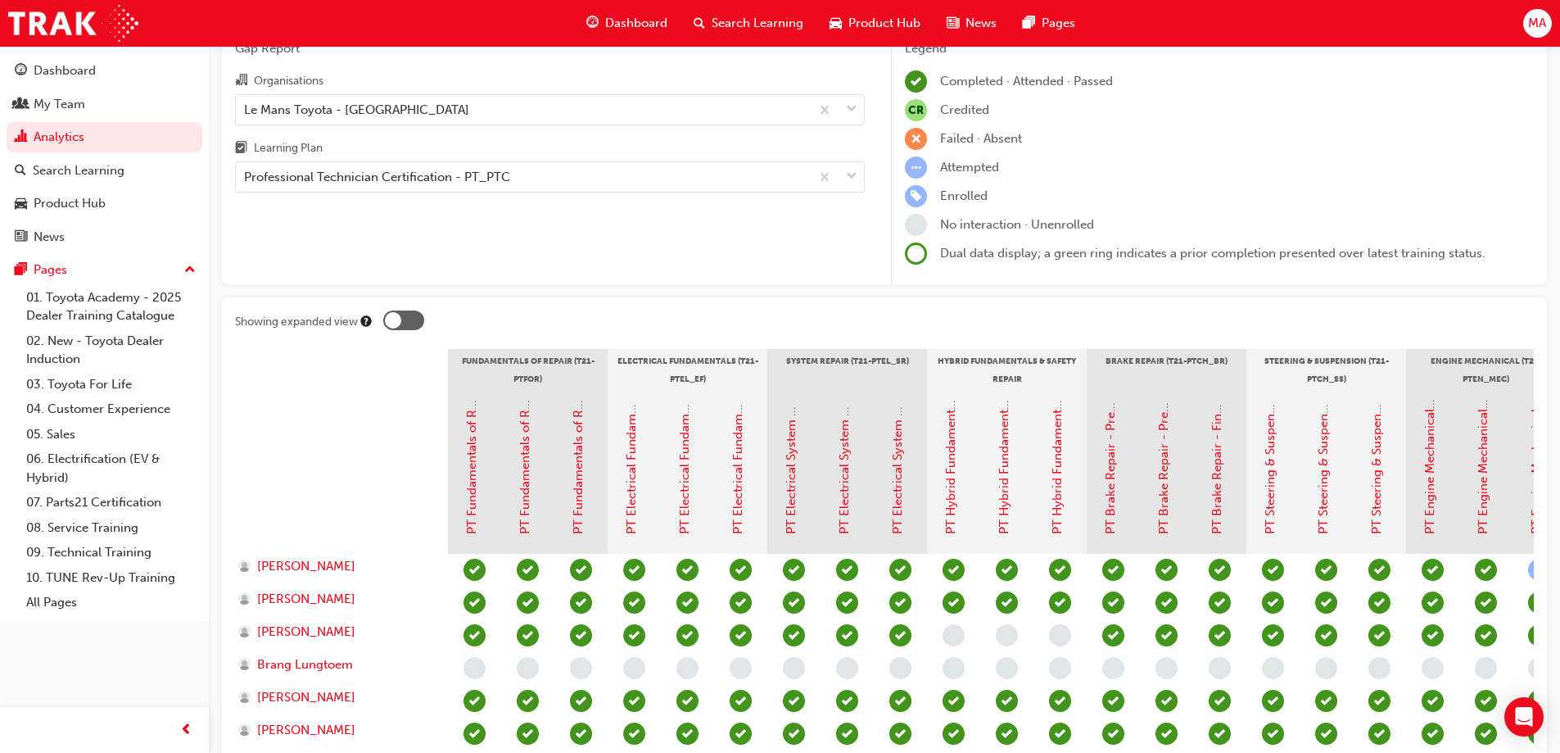
click at [405, 327] on div at bounding box center [403, 320] width 41 height 20
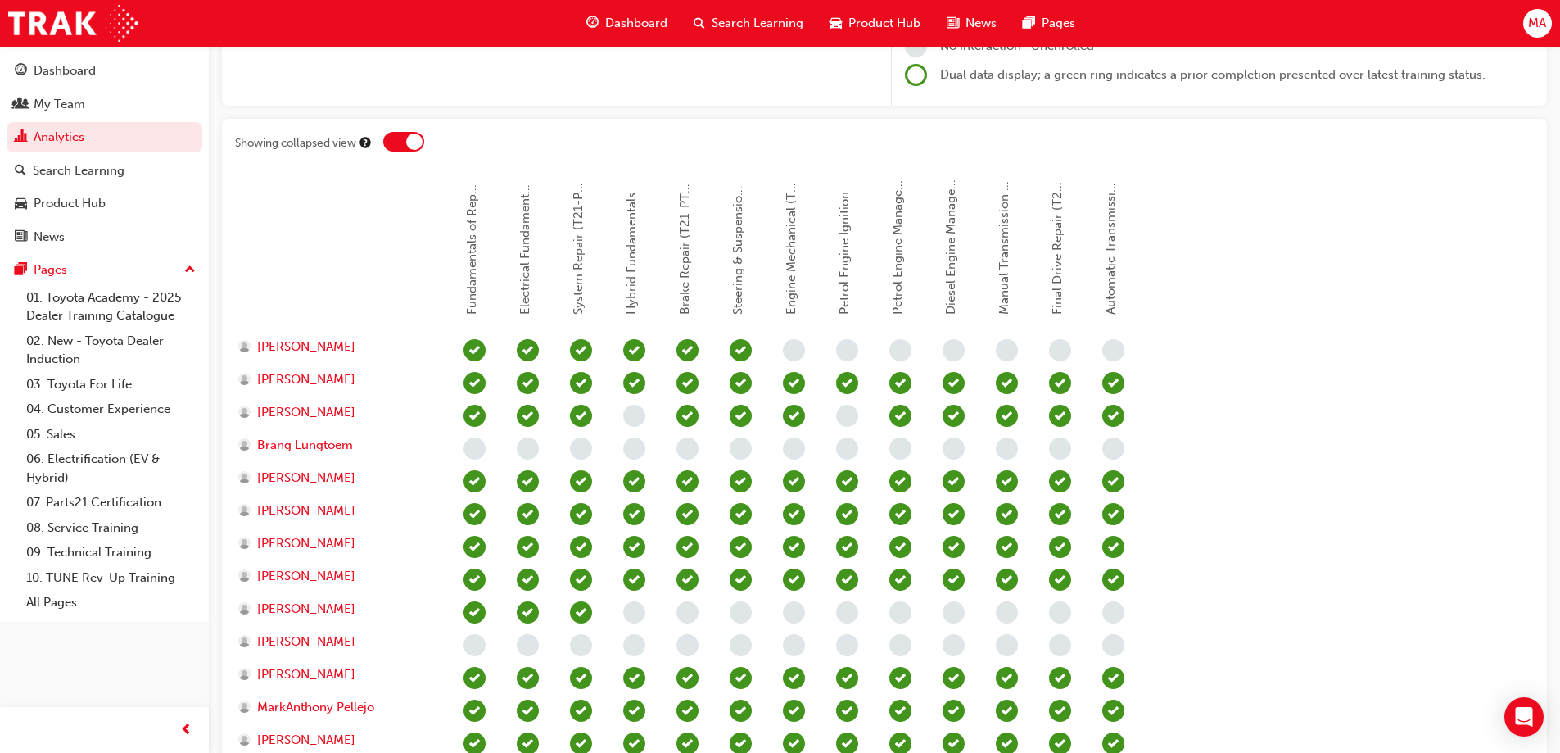
scroll to position [0, 0]
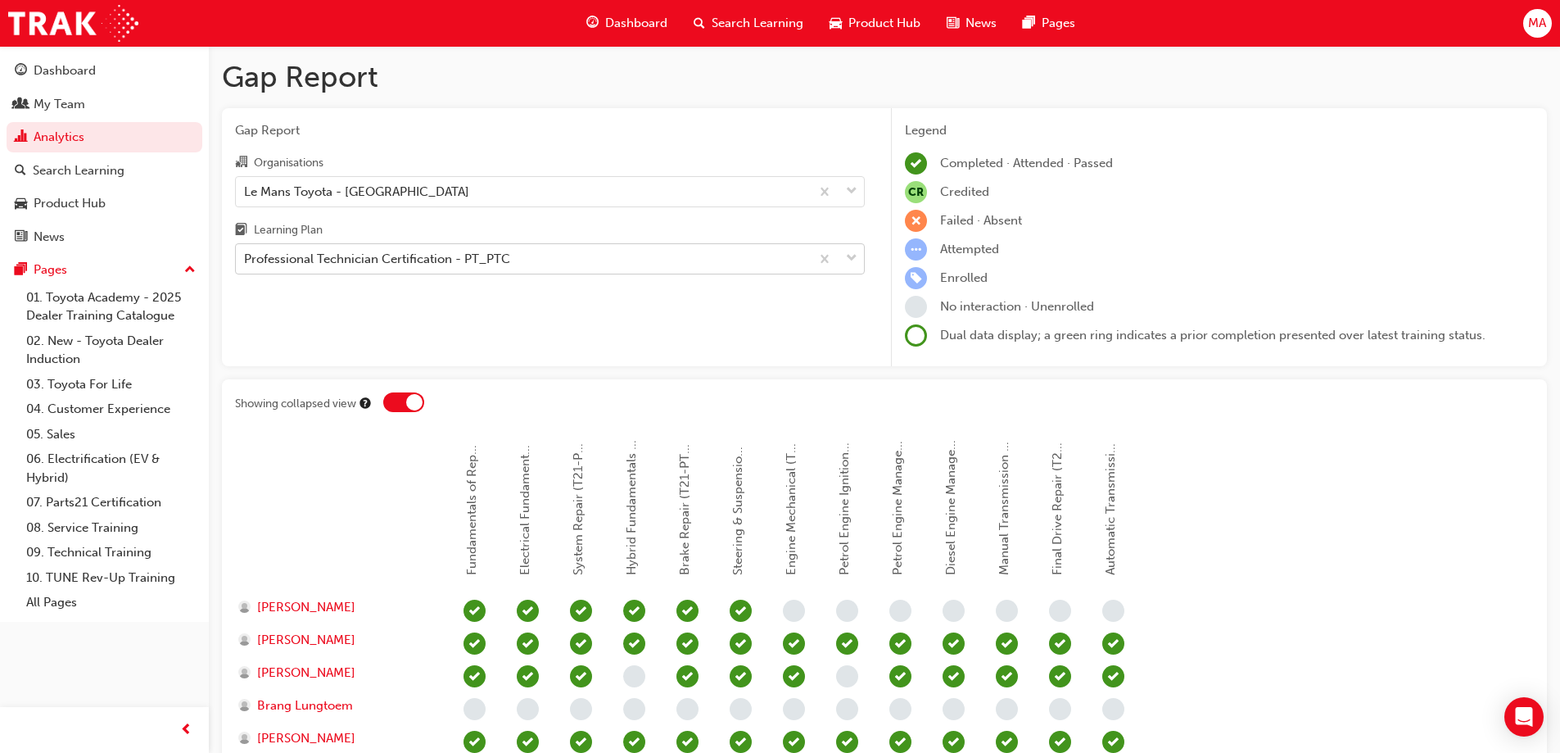
click at [344, 252] on div "Professional Technician Certification - PT_PTC" at bounding box center [377, 259] width 266 height 19
click at [246, 252] on input "Learning Plan Professional Technician Certification - PT_PTC" at bounding box center [245, 258] width 2 height 14
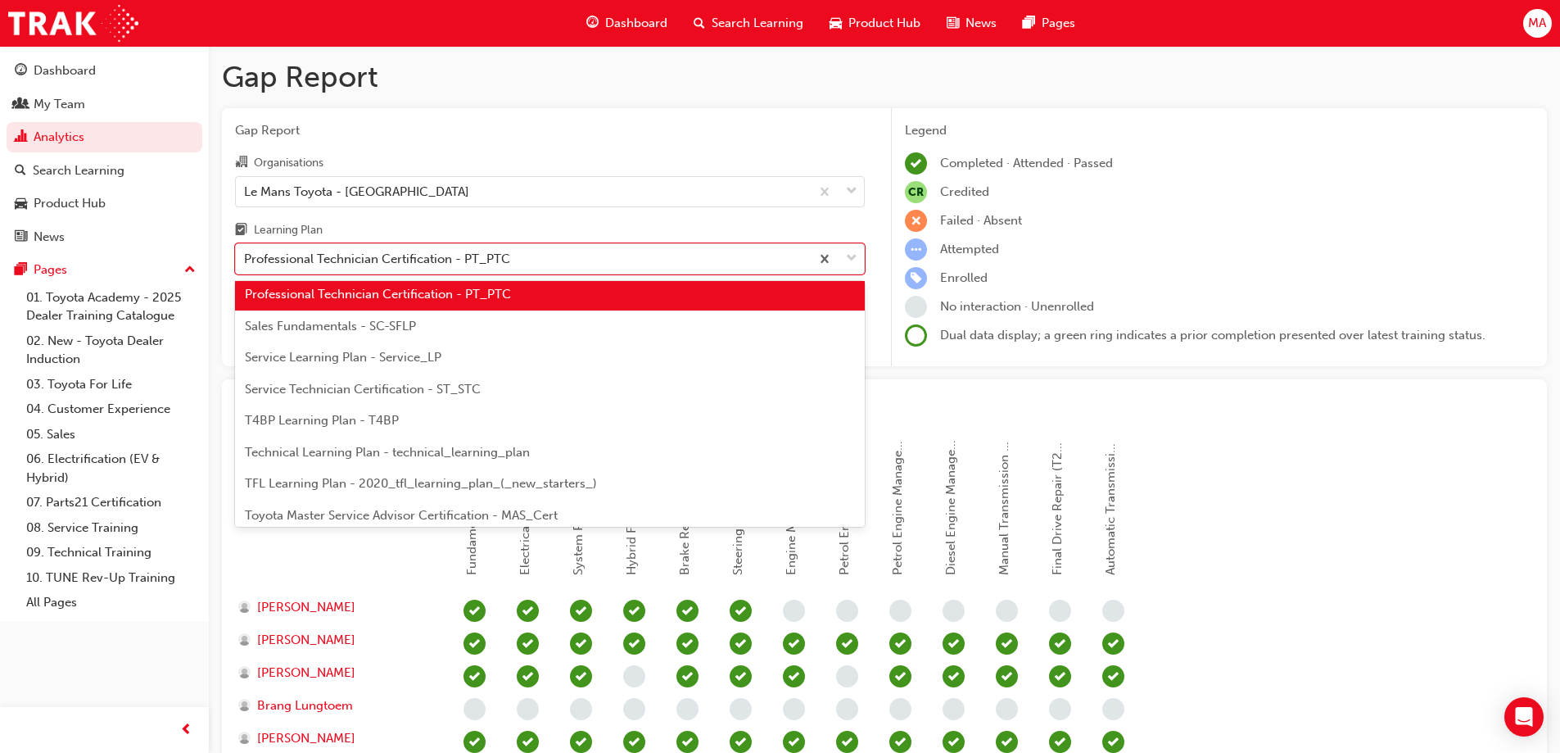
scroll to position [613, 0]
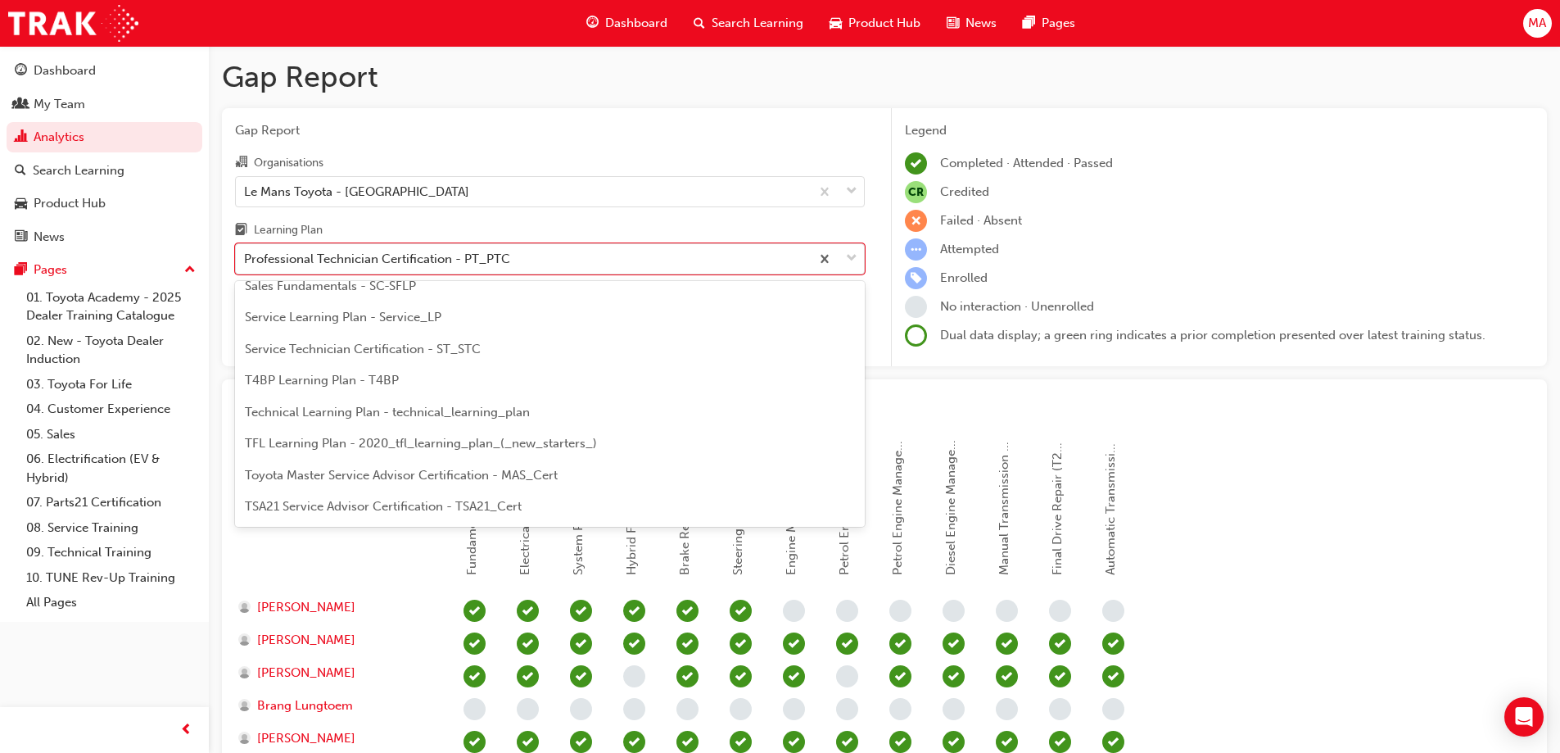
click at [362, 350] on span "Service Technician Certification - ST_STC" at bounding box center [363, 349] width 236 height 15
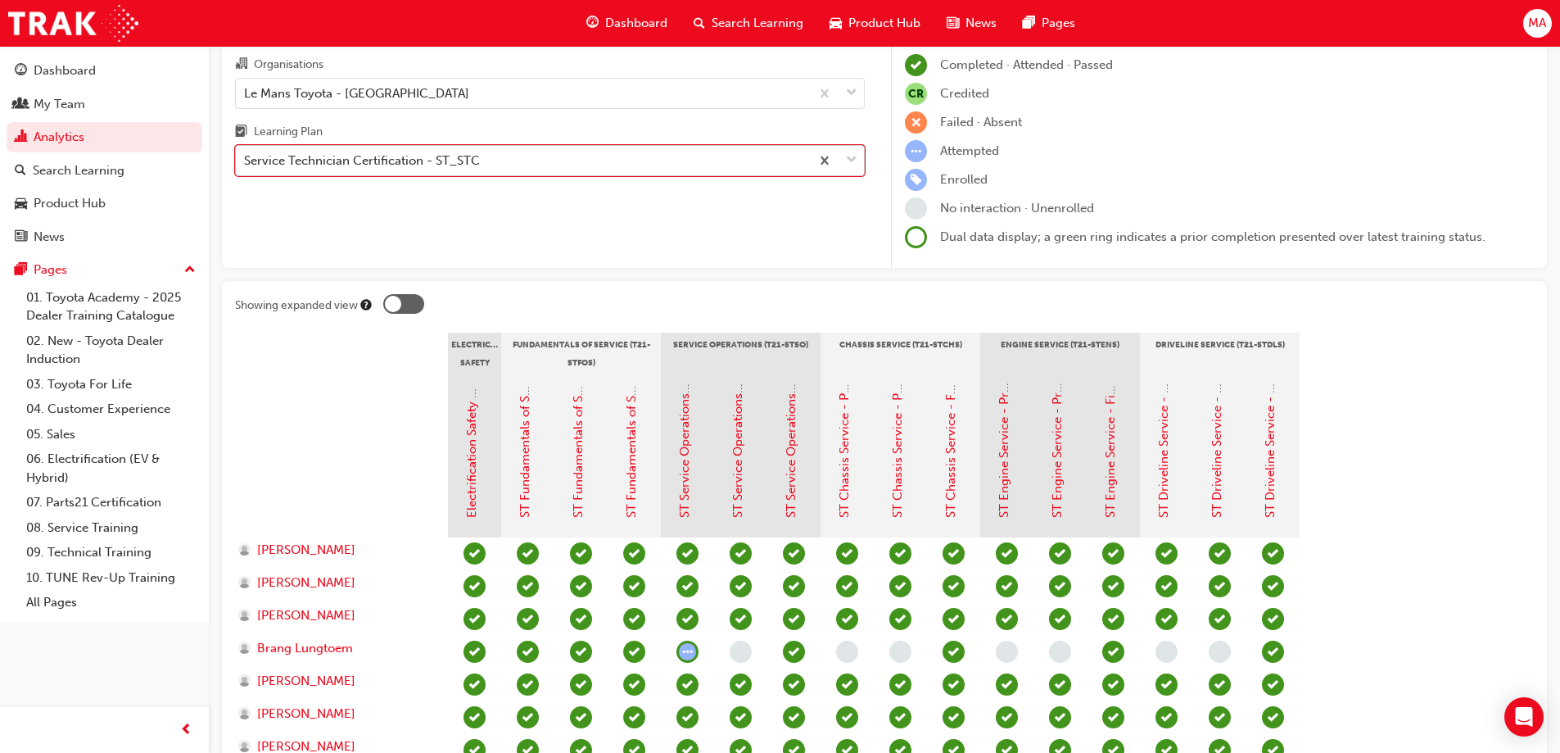
scroll to position [70, 0]
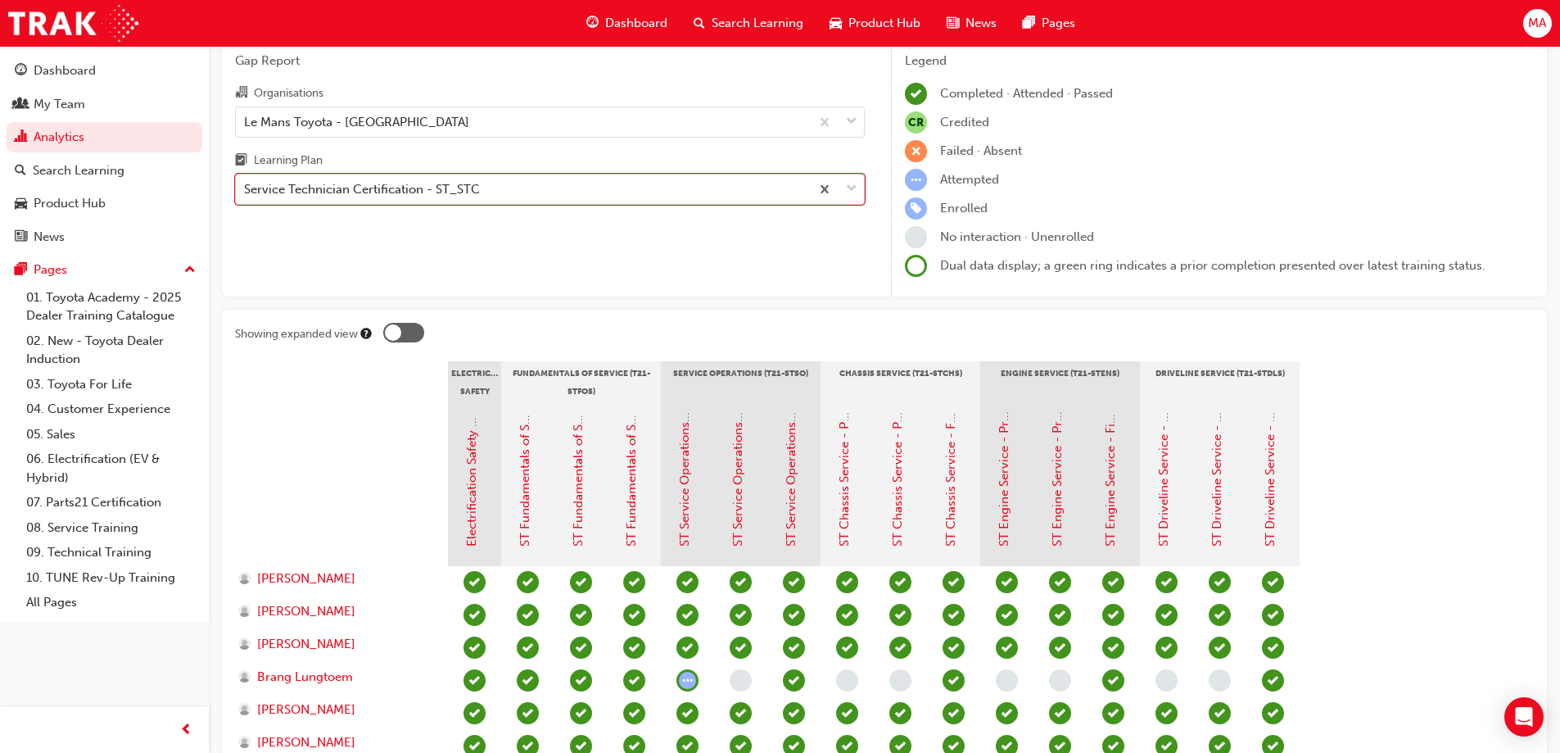
click at [525, 192] on div "Service Technician Certification - ST_STC" at bounding box center [523, 189] width 574 height 29
click at [246, 192] on input "Learning Plan option Service Technician Certification - ST_STC, selected. 0 res…" at bounding box center [245, 189] width 2 height 14
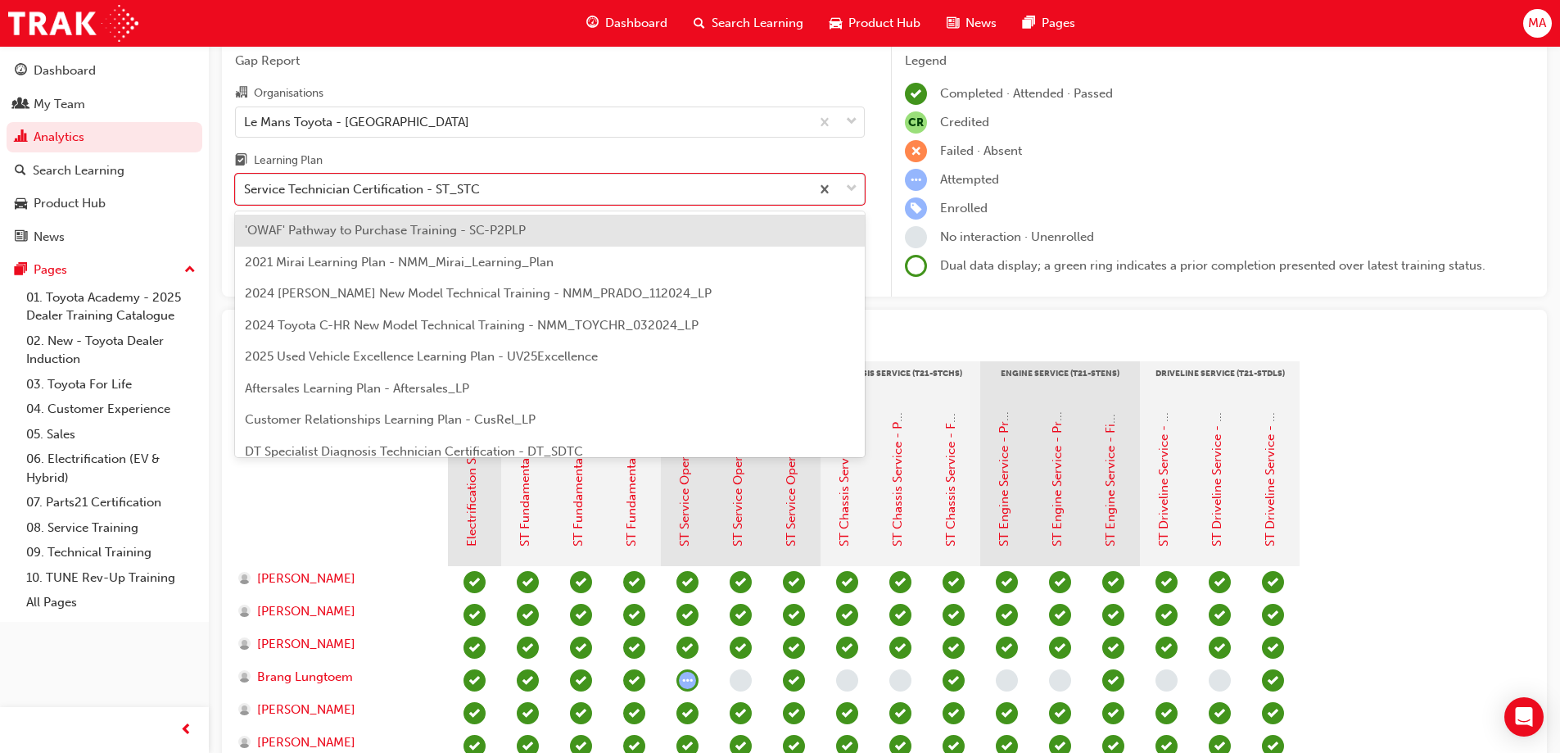
scroll to position [463, 0]
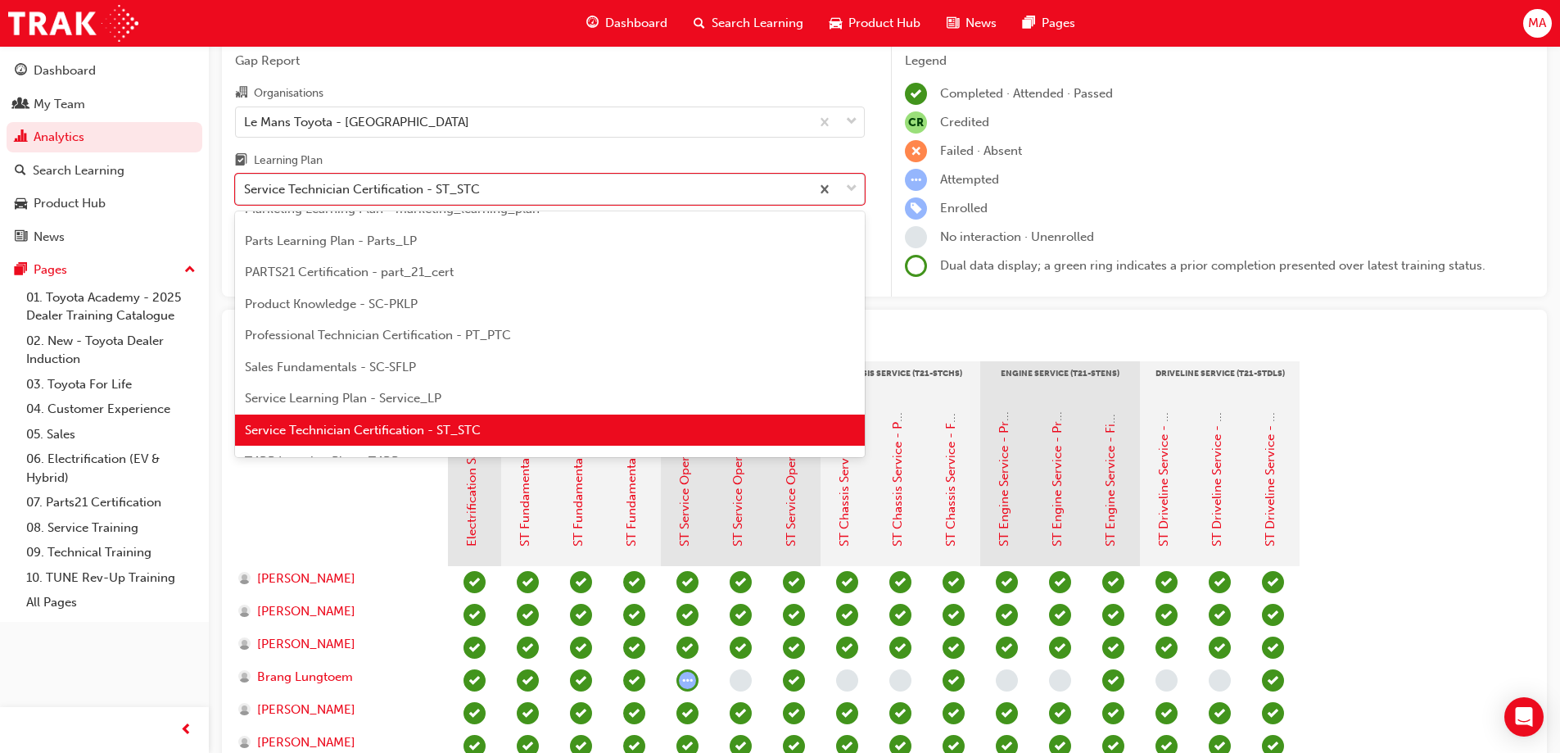
click at [446, 328] on span "Professional Technician Certification - PT_PTC" at bounding box center [378, 335] width 266 height 15
